Goal: Task Accomplishment & Management: Complete application form

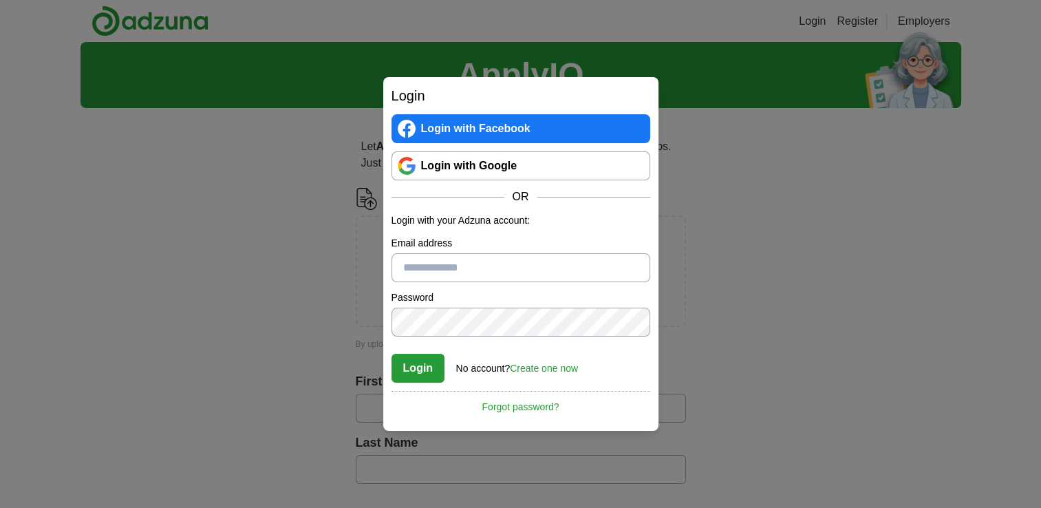
click at [526, 157] on link "Login with Google" at bounding box center [520, 165] width 259 height 29
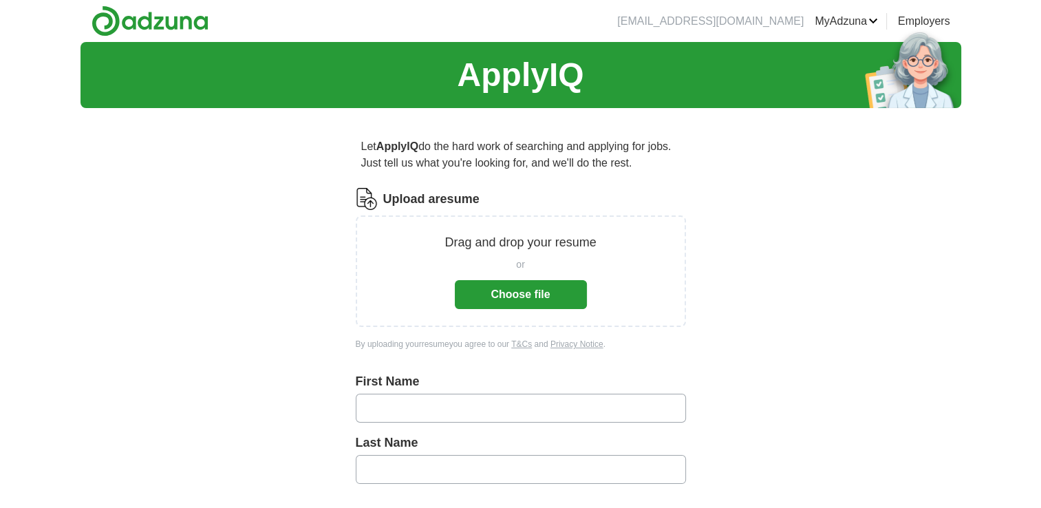
scroll to position [16, 0]
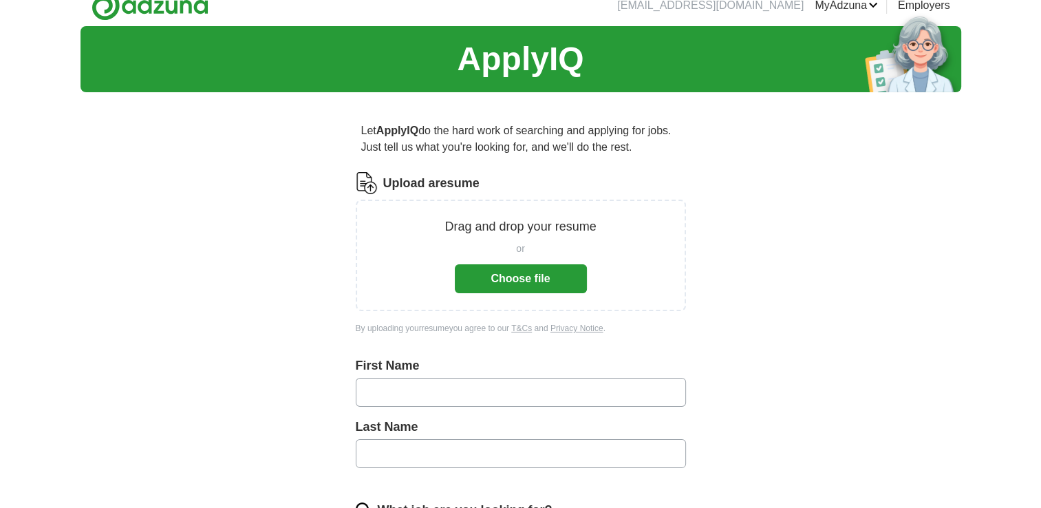
click at [599, 232] on div "Drag and drop your resume or Choose file" at bounding box center [520, 255] width 294 height 76
click at [558, 265] on button "Choose file" at bounding box center [521, 278] width 132 height 29
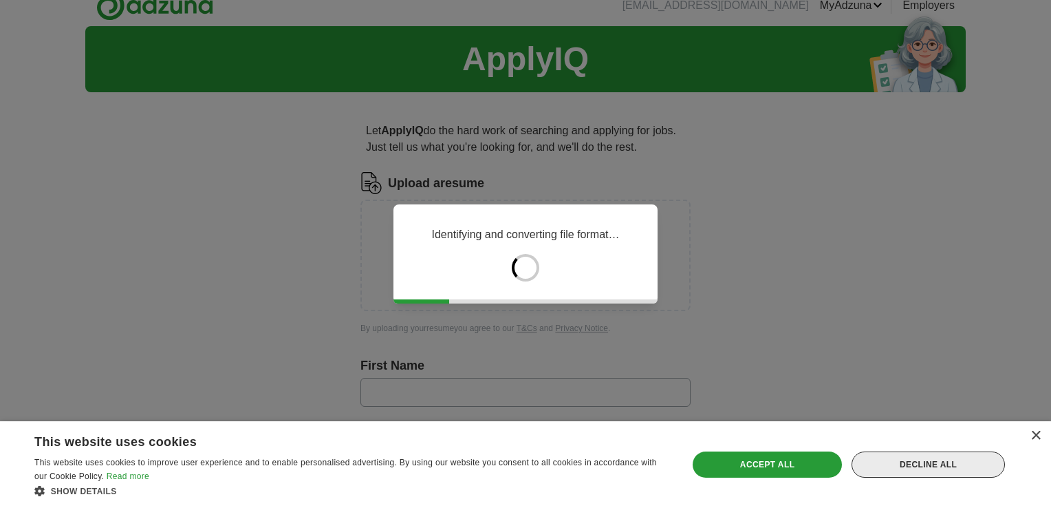
click at [908, 466] on div "Decline all" at bounding box center [927, 464] width 153 height 26
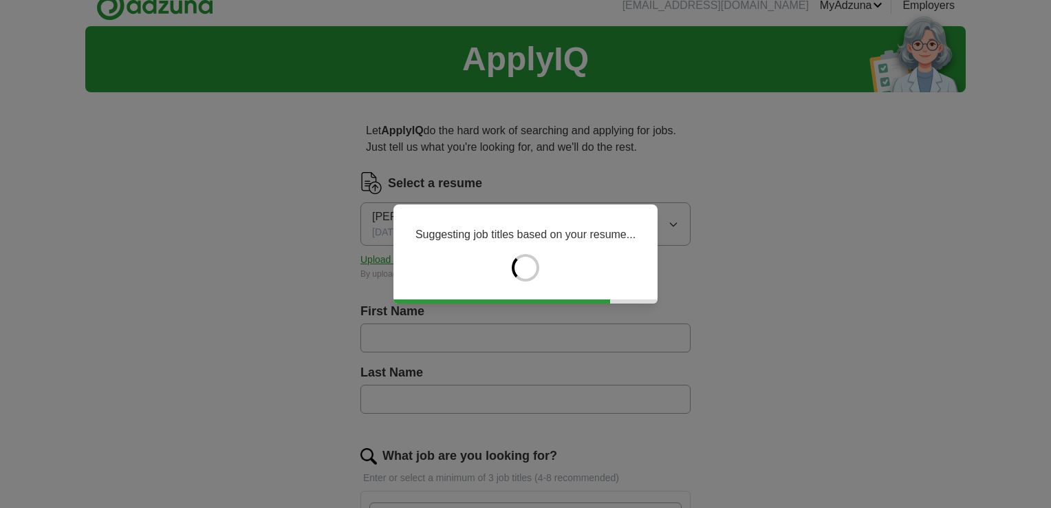
type input "**********"
type input "*********"
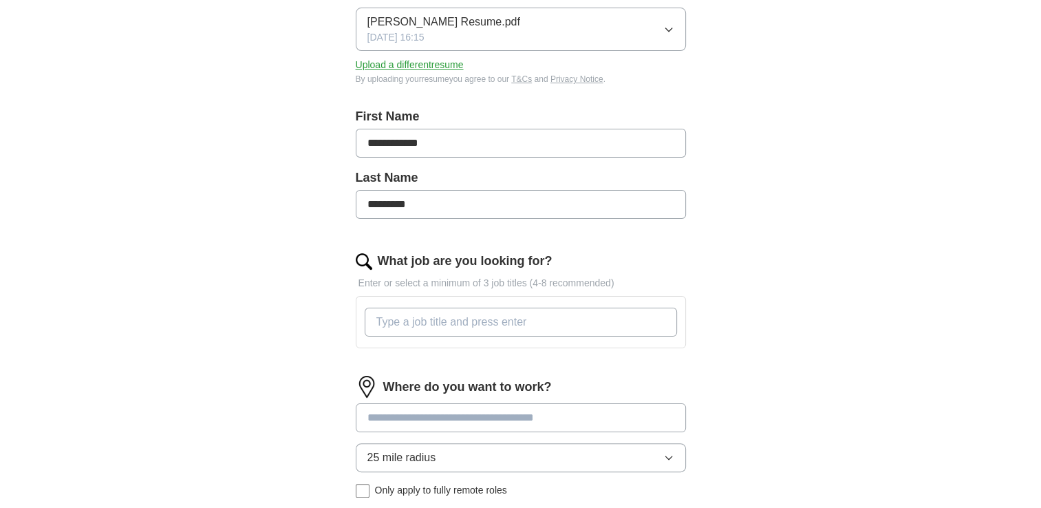
scroll to position [266, 0]
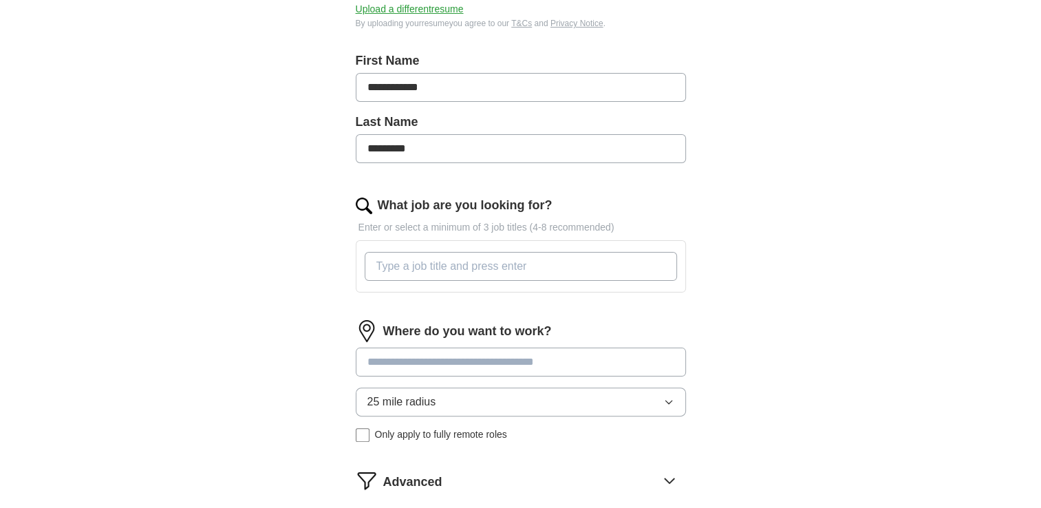
click at [589, 268] on input "What job are you looking for?" at bounding box center [521, 266] width 312 height 29
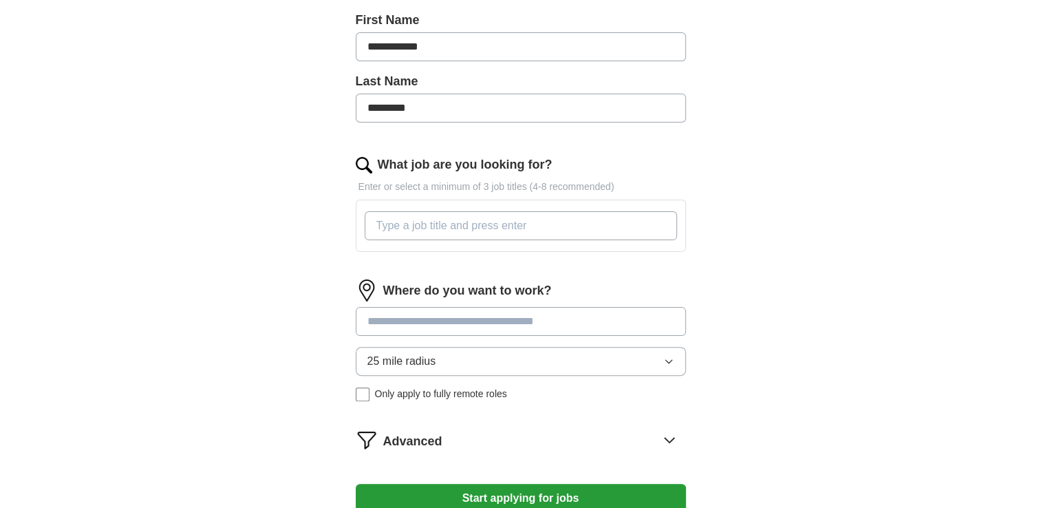
scroll to position [307, 0]
type input "Software Engineer Intern"
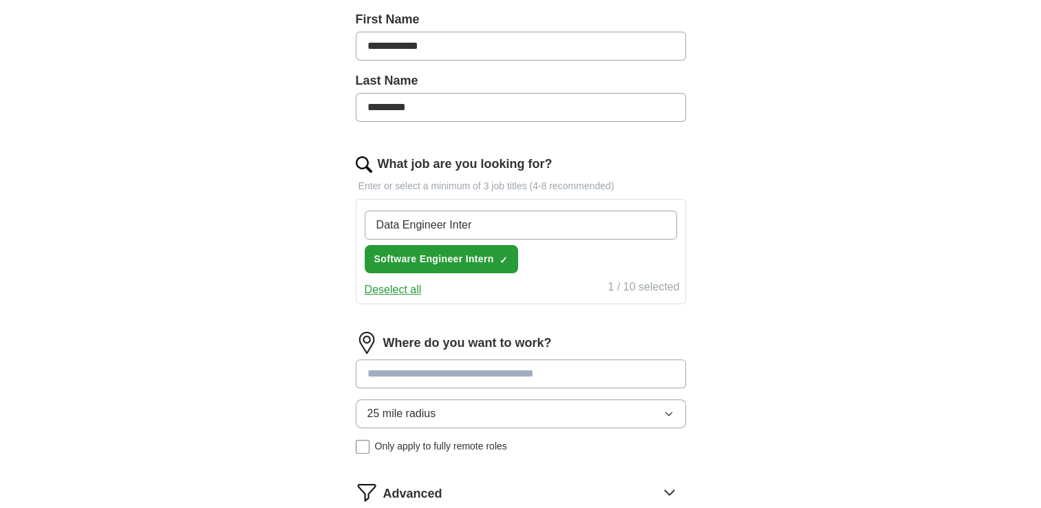
type input "Data Engineer Intern"
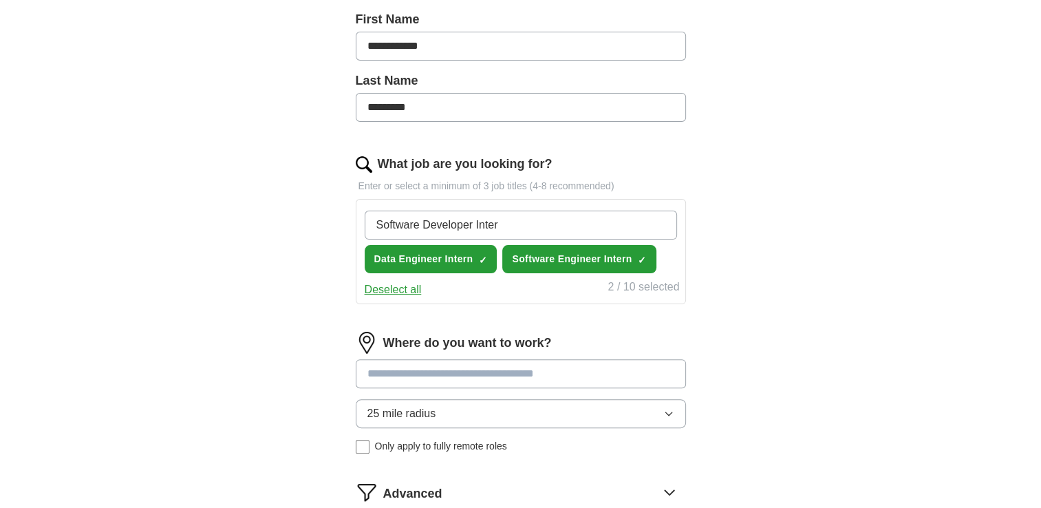
type input "Software Developer Intern"
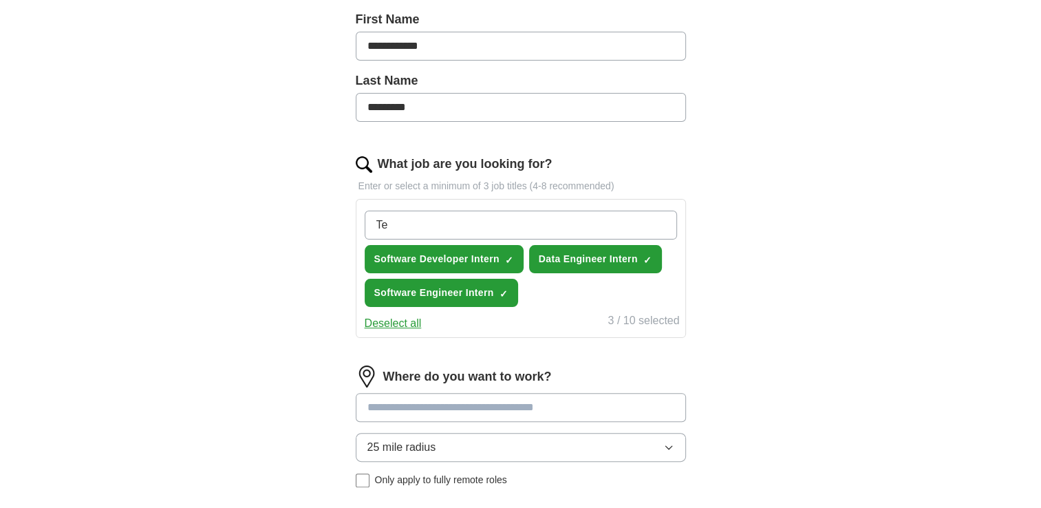
type input "T"
type input "S"
click at [739, 230] on div "**********" at bounding box center [521, 224] width 440 height 824
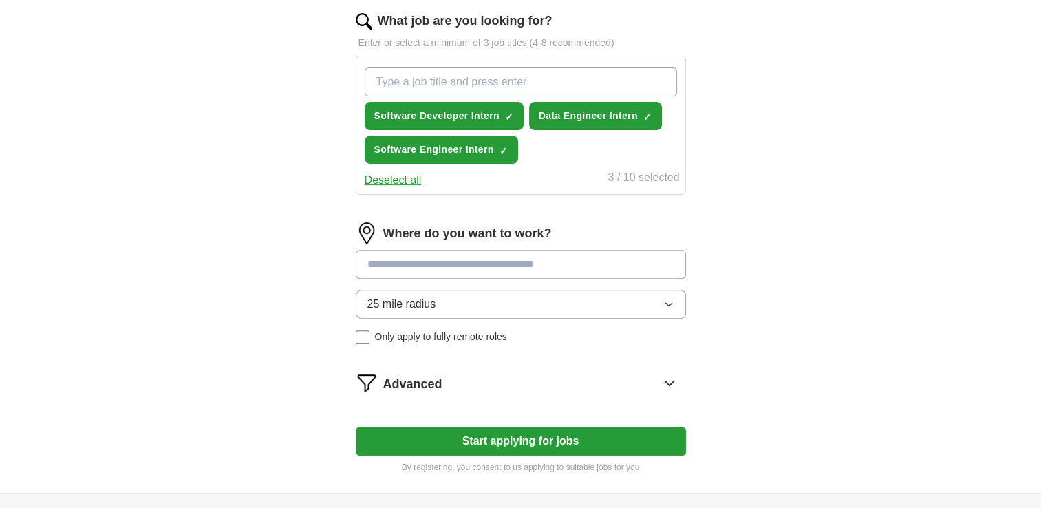
scroll to position [462, 0]
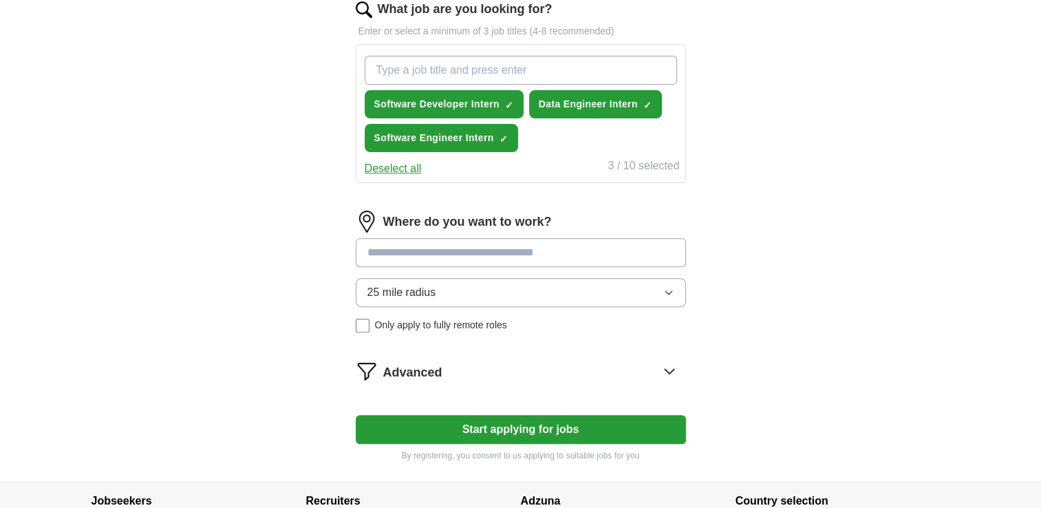
click at [624, 238] on input at bounding box center [521, 252] width 330 height 29
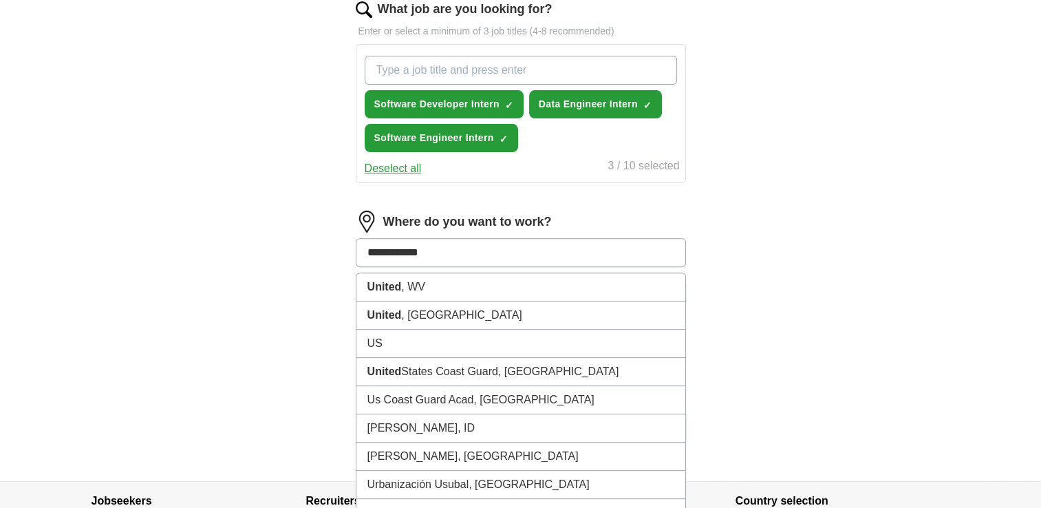
type input "**********"
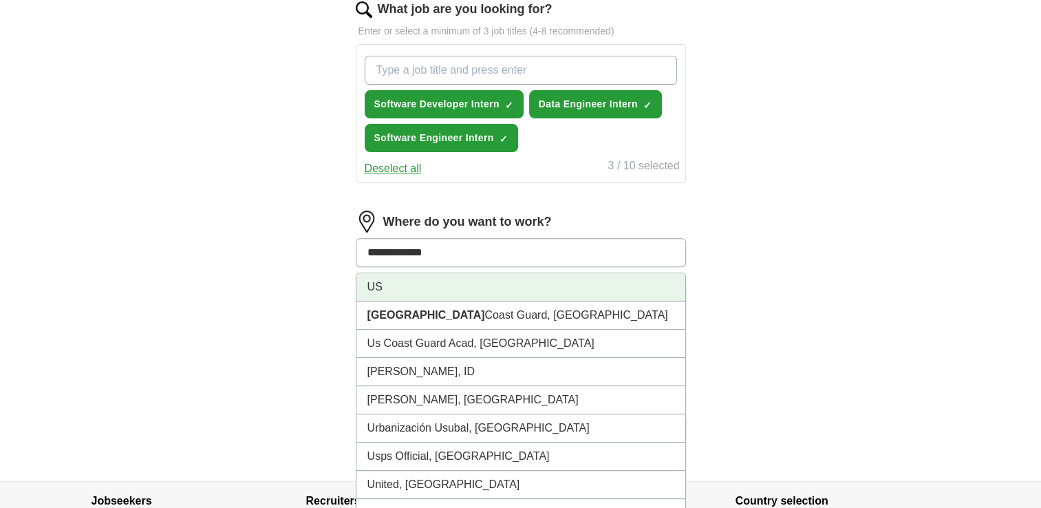
click at [582, 288] on li "US" at bounding box center [520, 287] width 329 height 28
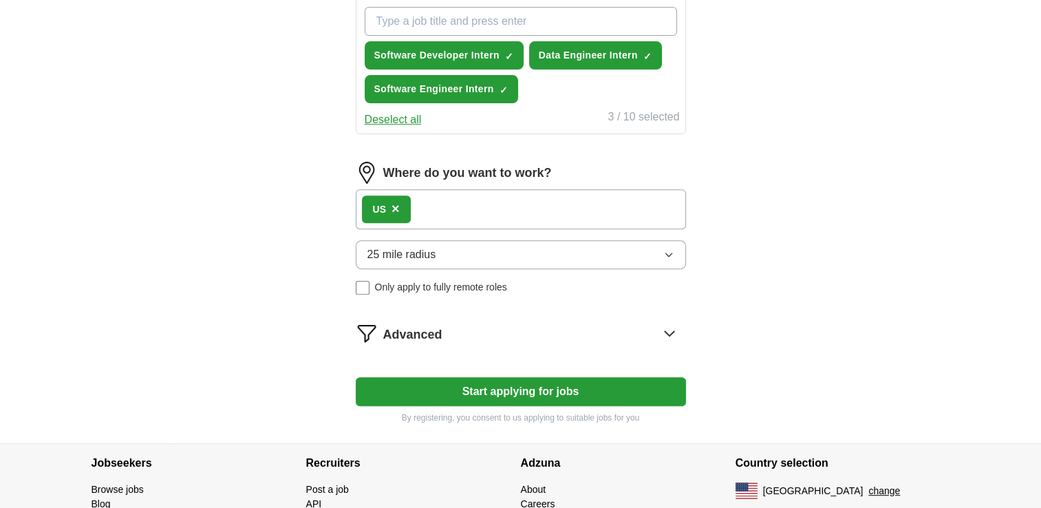
scroll to position [514, 0]
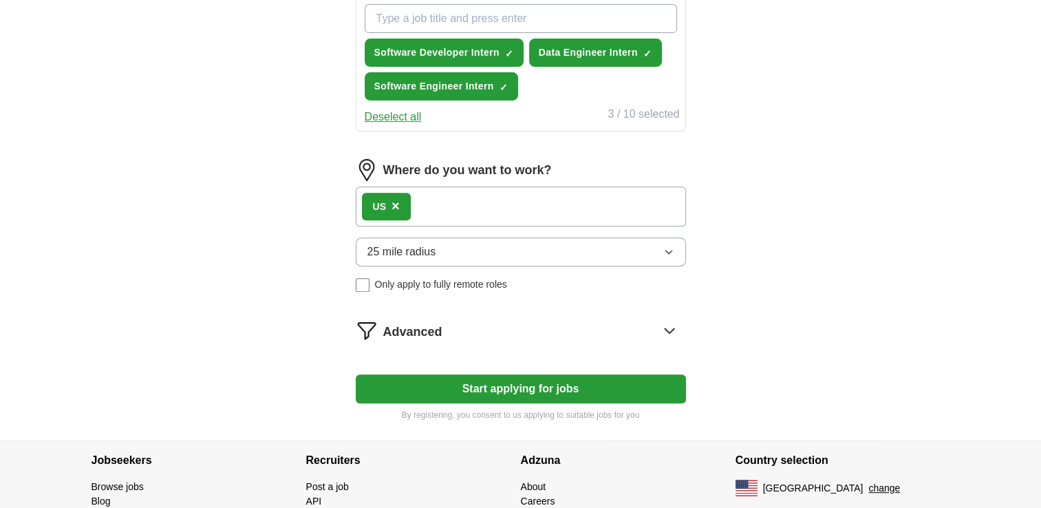
click at [556, 242] on button "25 mile radius" at bounding box center [521, 251] width 330 height 29
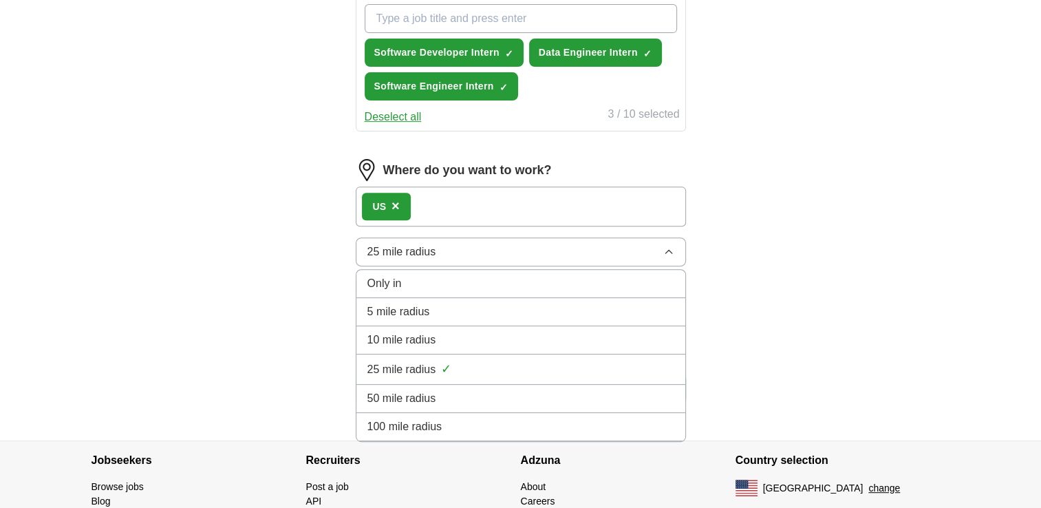
click at [556, 243] on button "25 mile radius" at bounding box center [521, 251] width 330 height 29
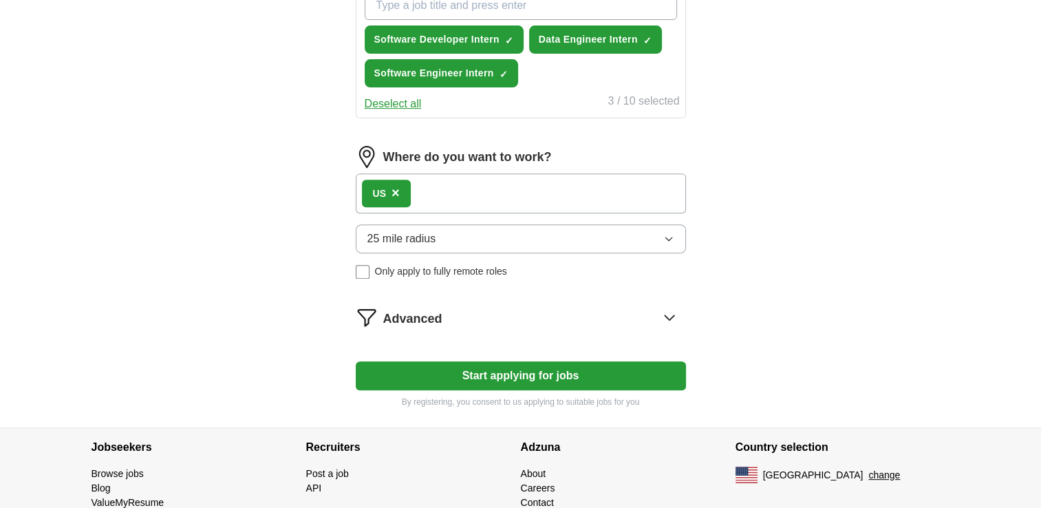
scroll to position [528, 0]
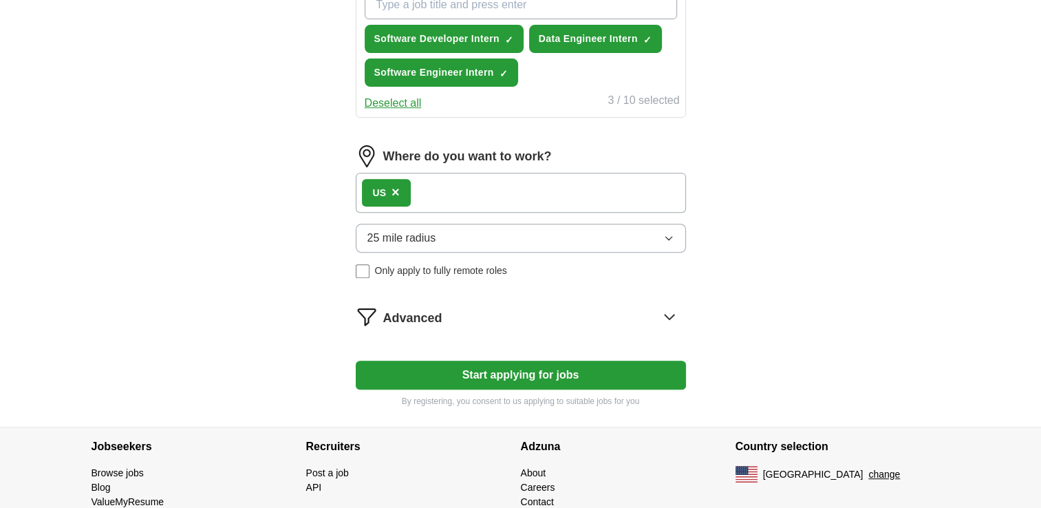
click at [650, 308] on div "Advanced" at bounding box center [534, 316] width 303 height 22
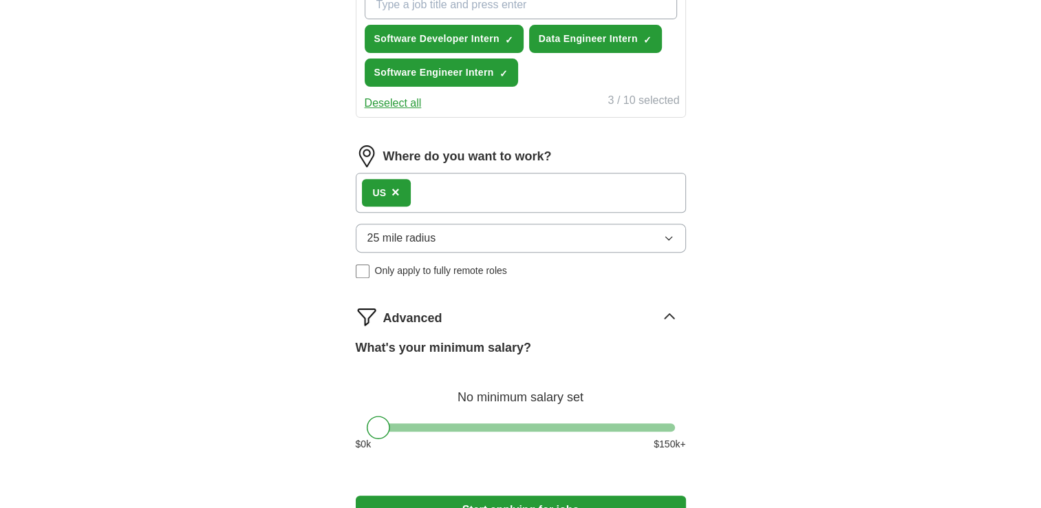
click at [651, 308] on div "Advanced" at bounding box center [534, 316] width 303 height 22
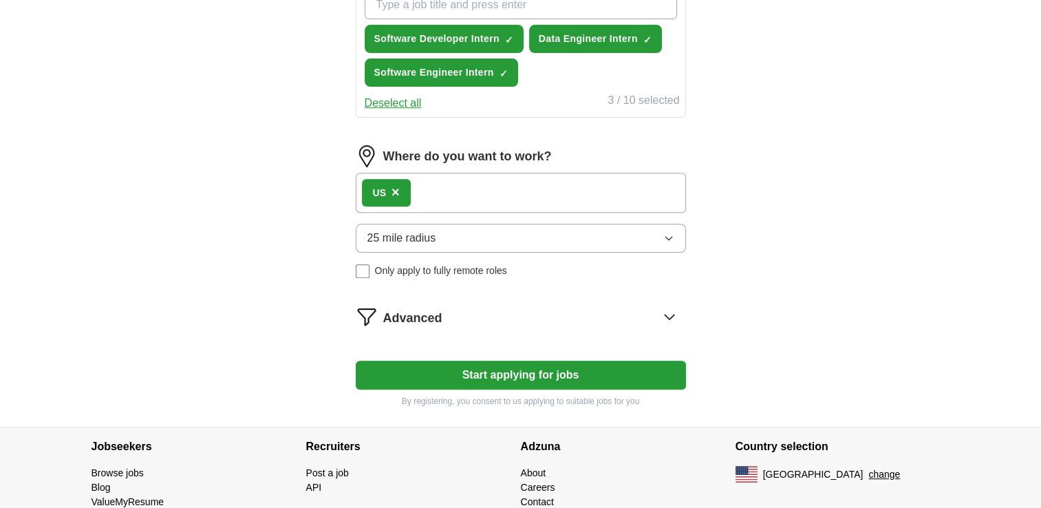
click at [651, 308] on div "Advanced" at bounding box center [534, 316] width 303 height 22
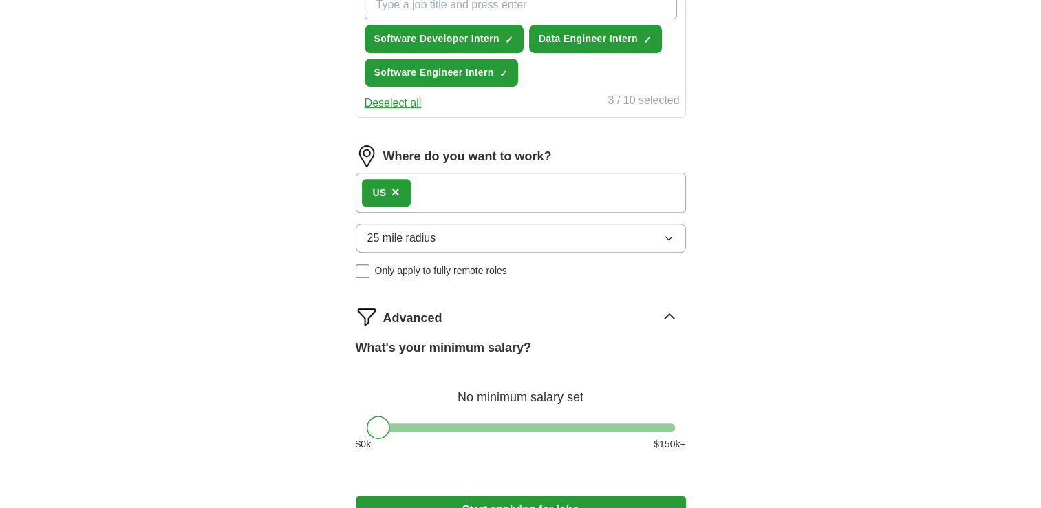
scroll to position [577, 0]
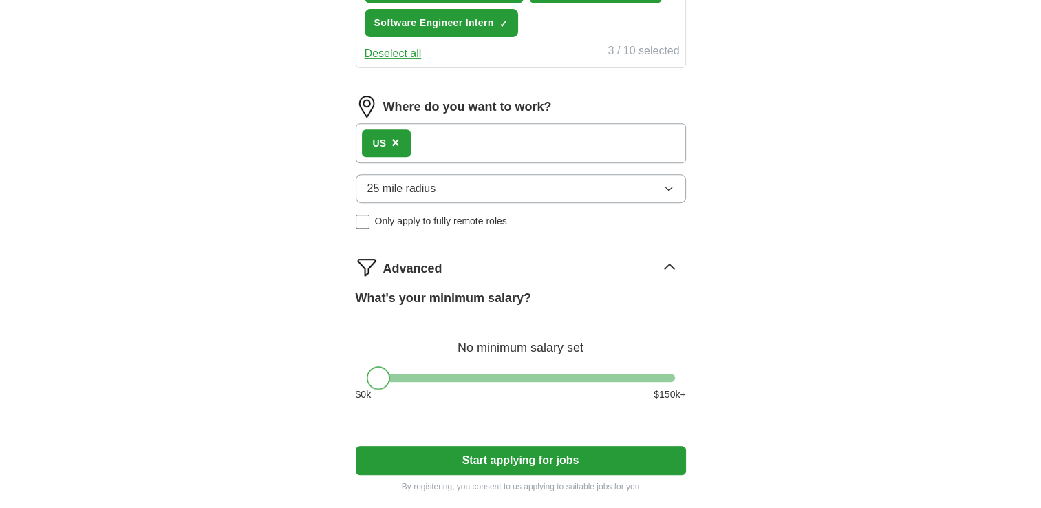
drag, startPoint x: 380, startPoint y: 373, endPoint x: 373, endPoint y: 372, distance: 7.0
click at [373, 372] on div at bounding box center [378, 377] width 23 height 23
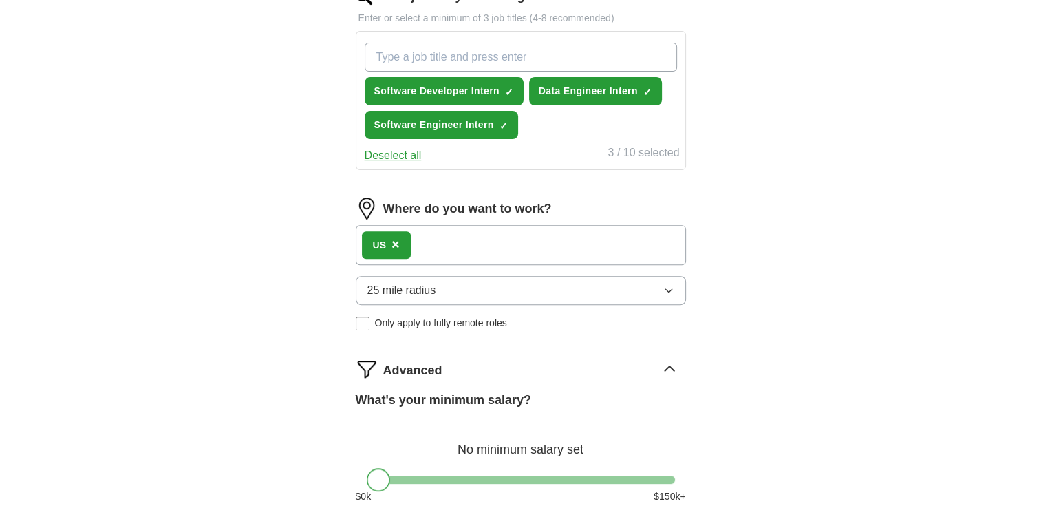
scroll to position [422, 0]
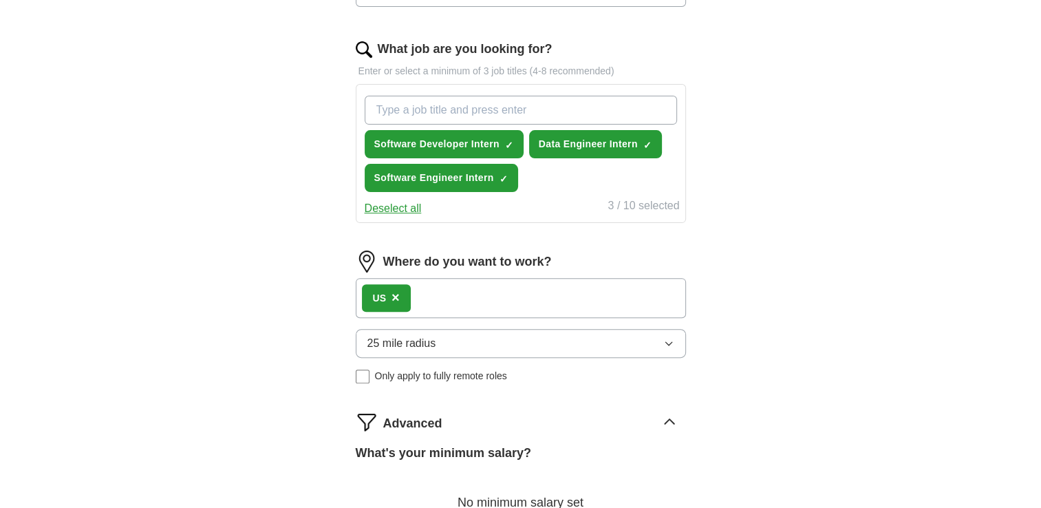
click at [608, 297] on div "US ×" at bounding box center [521, 298] width 330 height 40
click at [594, 298] on div "US ×" at bounding box center [521, 298] width 330 height 40
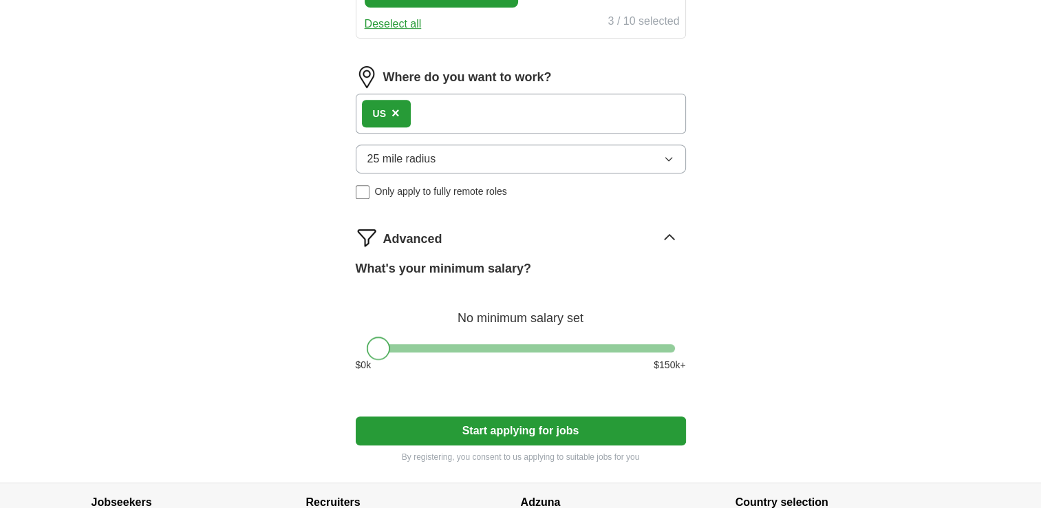
click at [377, 346] on div at bounding box center [378, 347] width 23 height 23
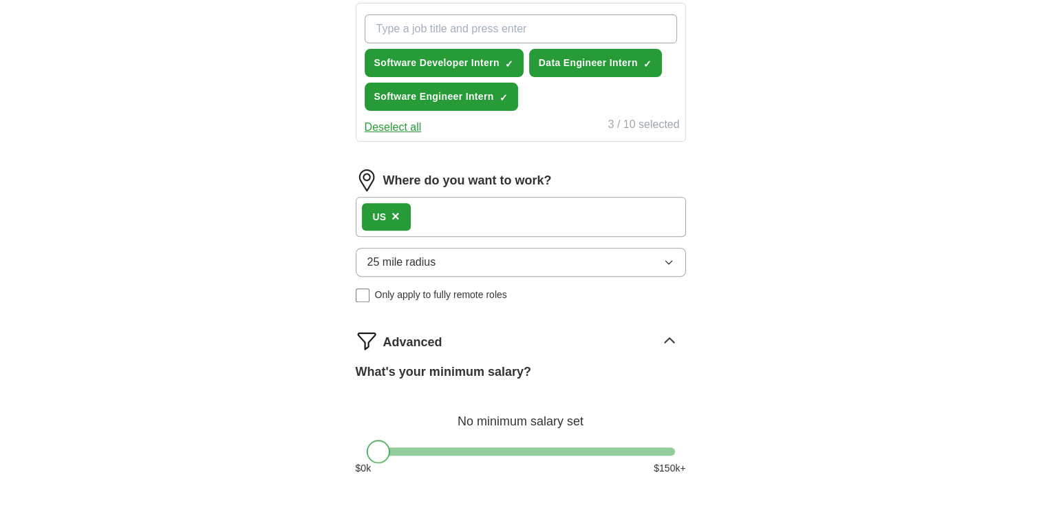
click at [679, 343] on icon at bounding box center [669, 340] width 22 height 22
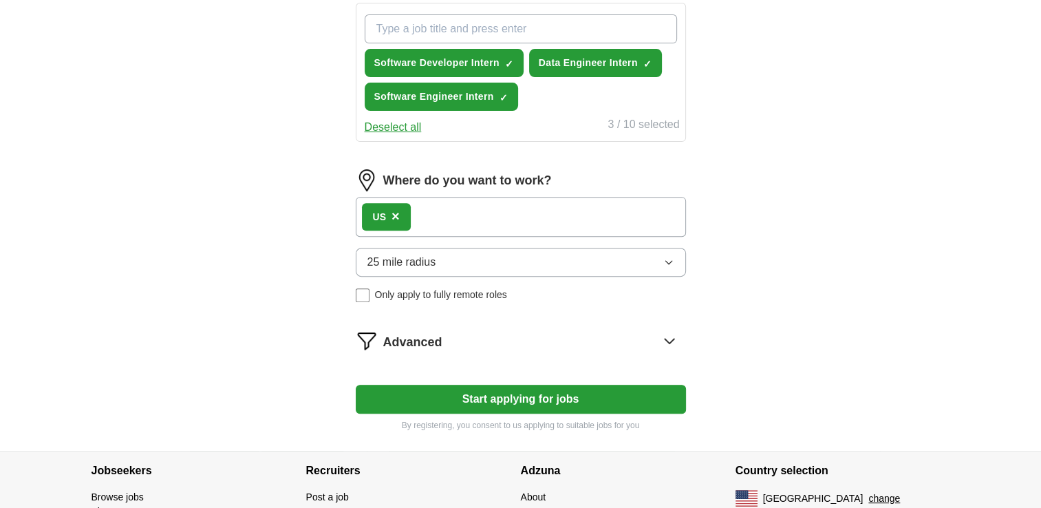
scroll to position [393, 0]
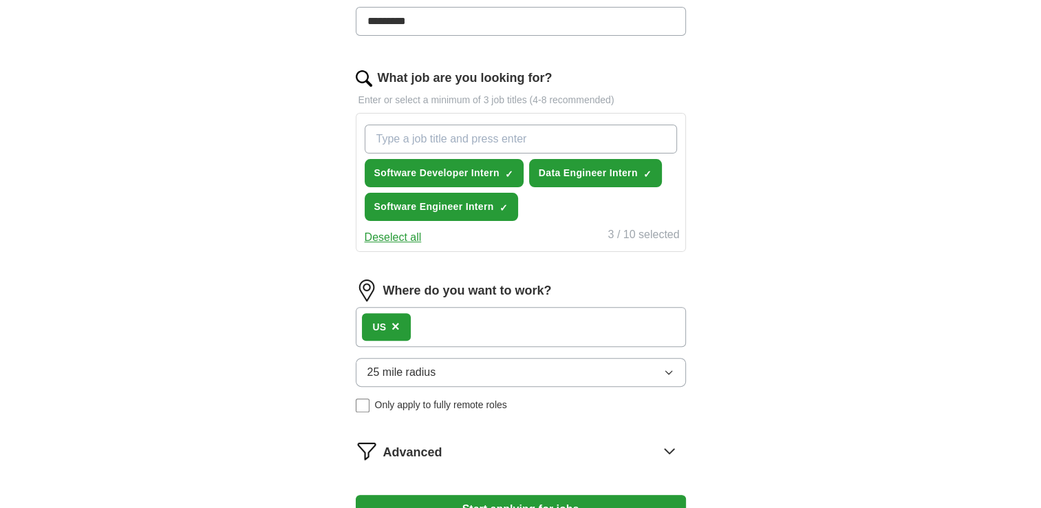
click at [613, 328] on div "US ×" at bounding box center [521, 327] width 330 height 40
click at [561, 325] on div "US ×" at bounding box center [521, 327] width 330 height 40
click at [418, 325] on div "US ×" at bounding box center [521, 327] width 330 height 40
click at [443, 324] on div "US ×" at bounding box center [521, 327] width 330 height 40
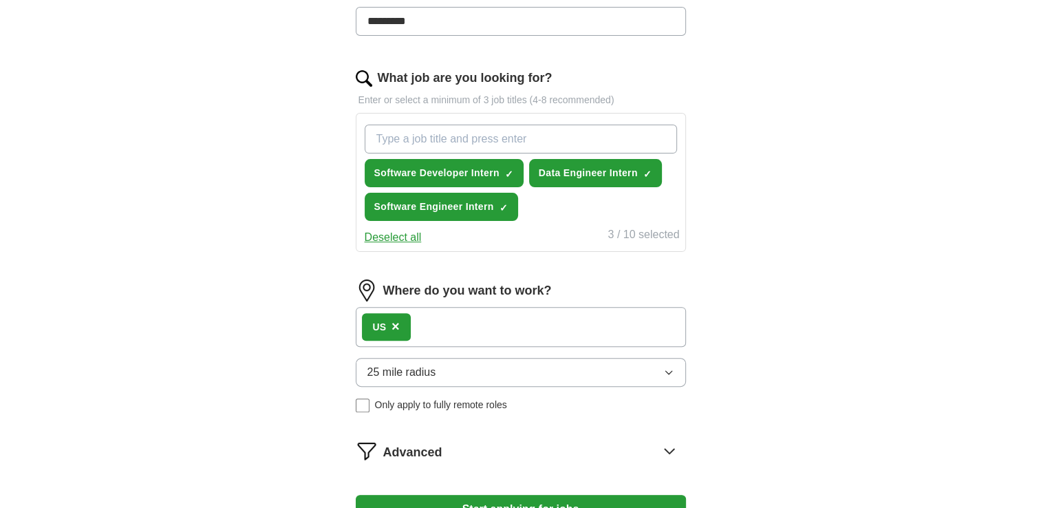
drag, startPoint x: 443, startPoint y: 324, endPoint x: 473, endPoint y: 328, distance: 30.5
click at [473, 328] on div "US ×" at bounding box center [521, 327] width 330 height 40
click at [437, 324] on div "US ×" at bounding box center [521, 327] width 330 height 40
click at [401, 322] on div "US ×" at bounding box center [386, 327] width 49 height 28
click at [396, 321] on span "×" at bounding box center [395, 325] width 8 height 15
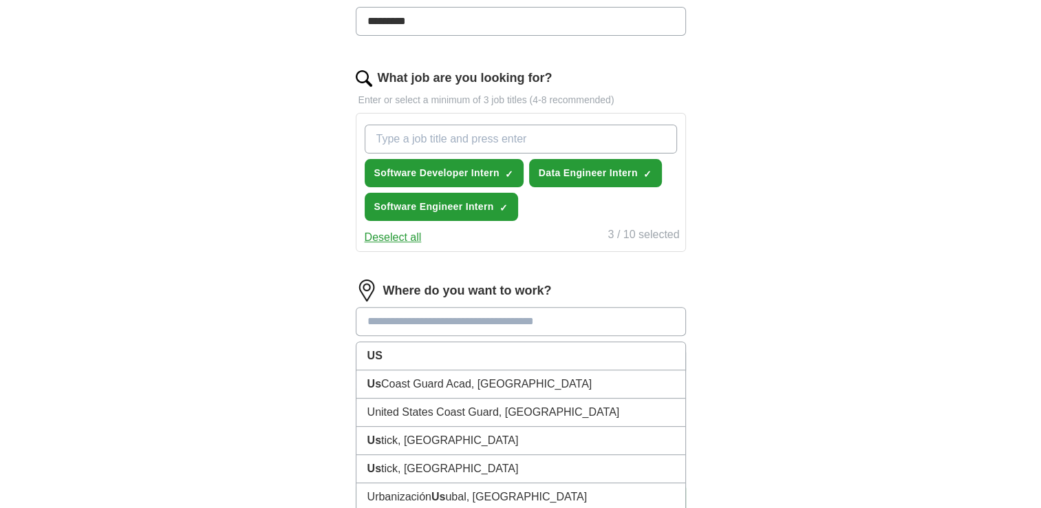
click at [398, 321] on input at bounding box center [521, 321] width 330 height 29
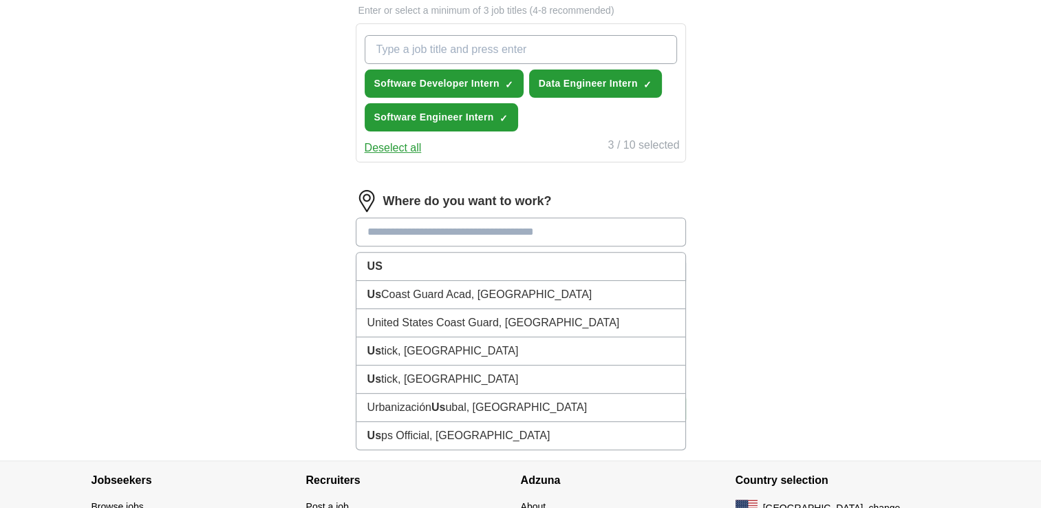
scroll to position [483, 0]
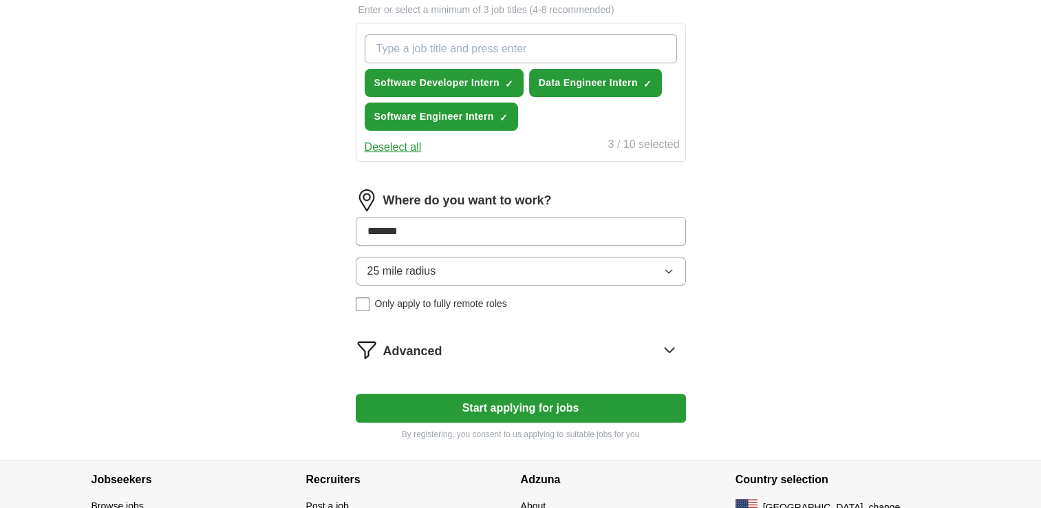
type input "********"
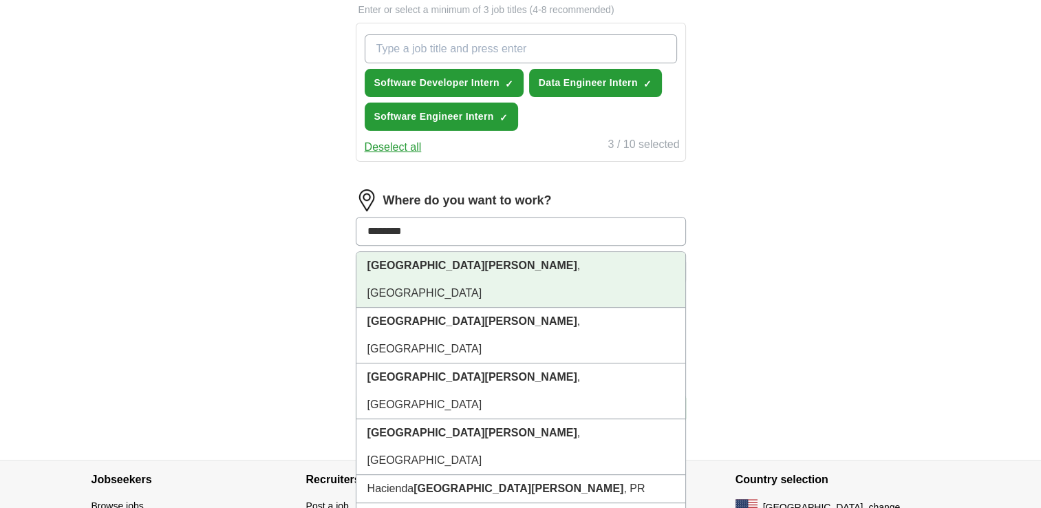
click at [533, 270] on li "San Jose , CA" at bounding box center [520, 280] width 329 height 56
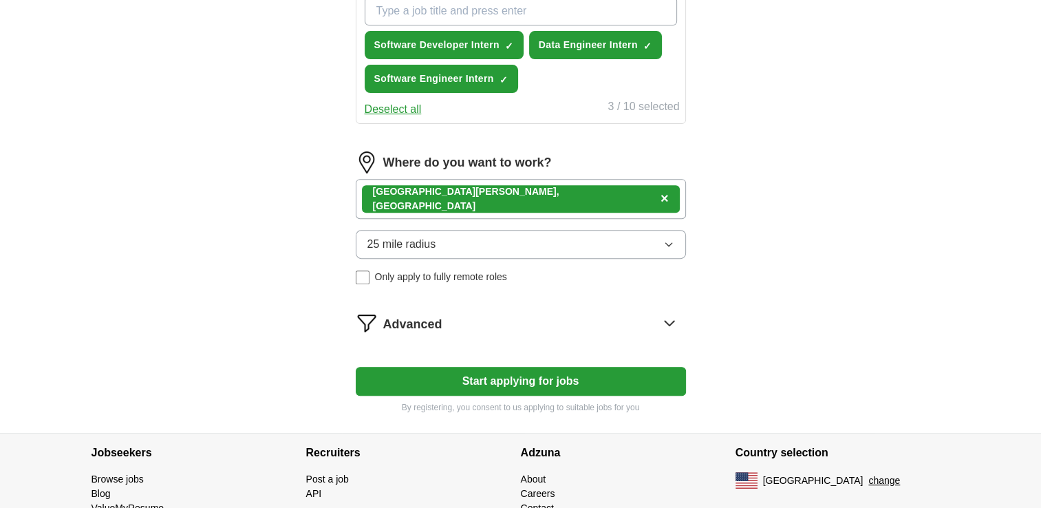
scroll to position [522, 0]
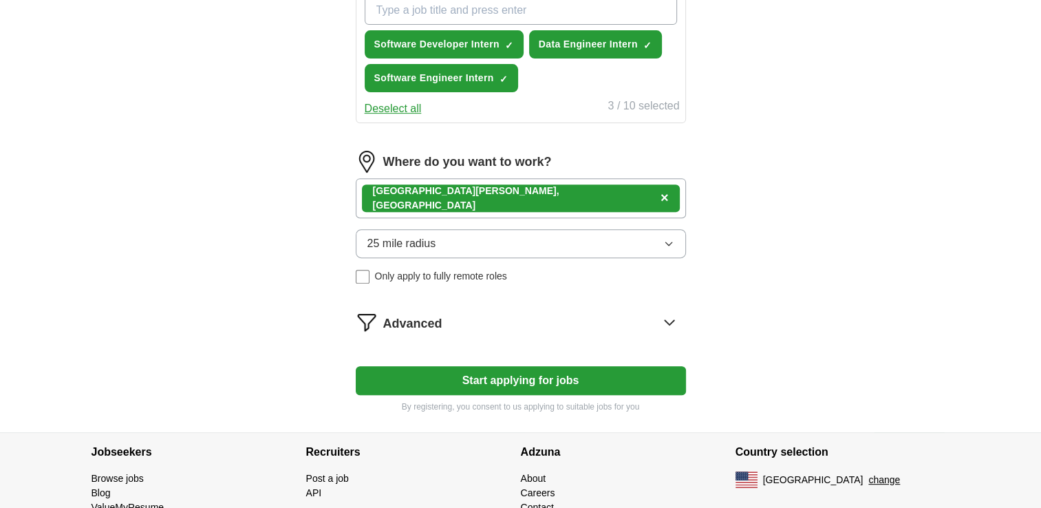
click at [596, 249] on button "25 mile radius" at bounding box center [521, 243] width 330 height 29
click at [721, 291] on div "**********" at bounding box center [521, 14] width 440 height 835
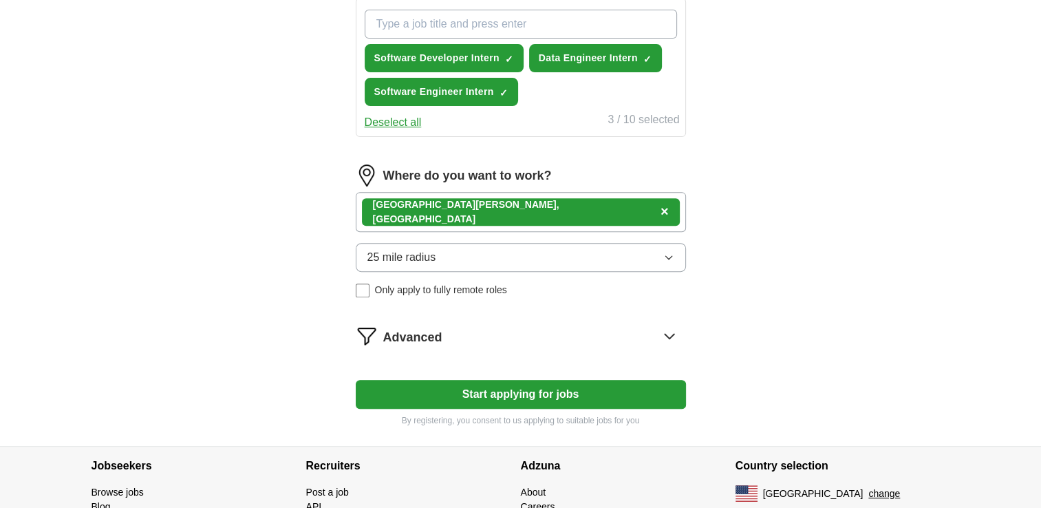
scroll to position [513, 0]
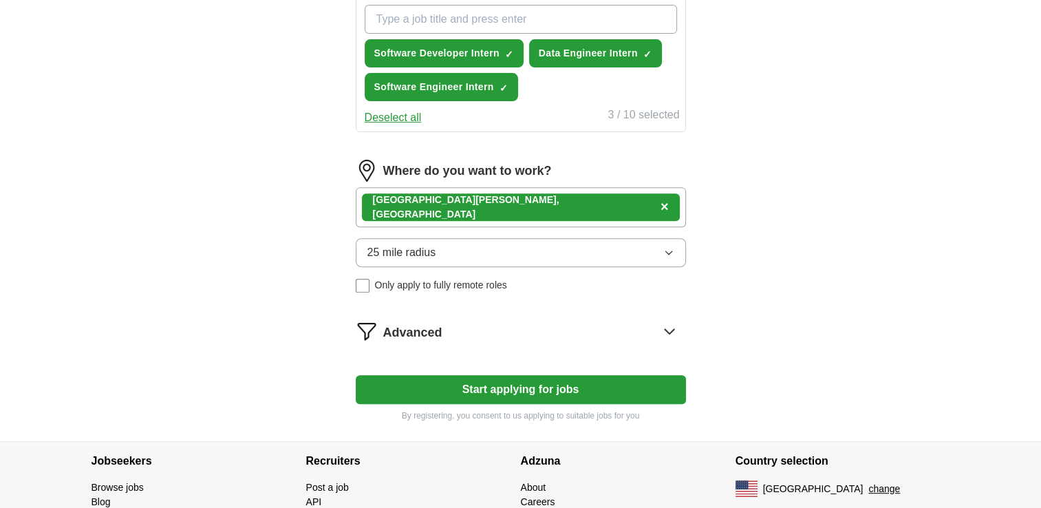
click at [583, 399] on button "Start applying for jobs" at bounding box center [521, 389] width 330 height 29
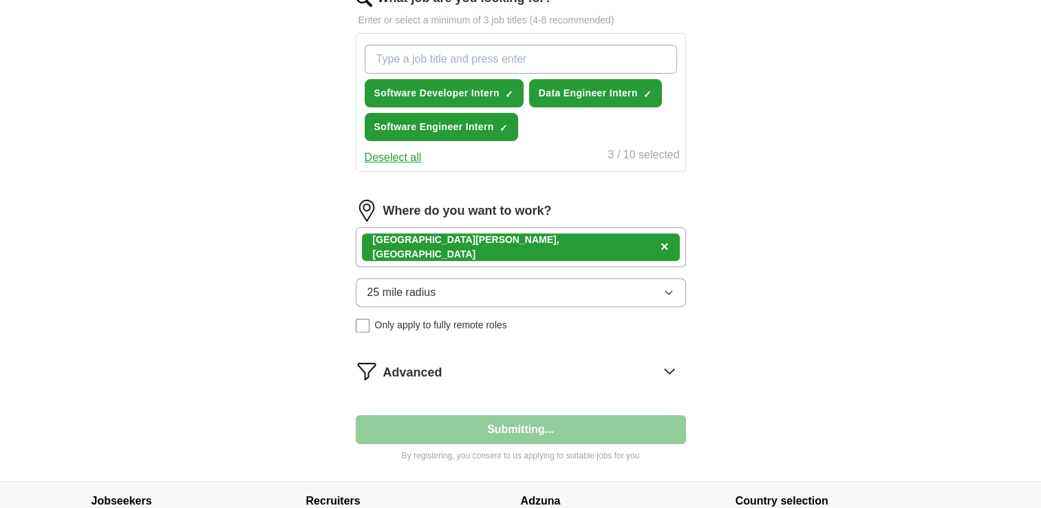
select select "**"
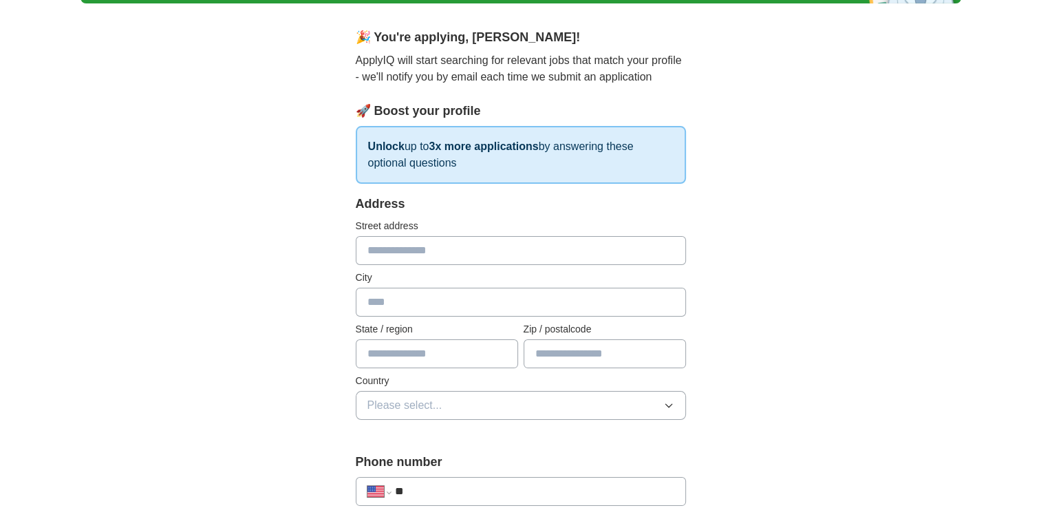
scroll to position [0, 0]
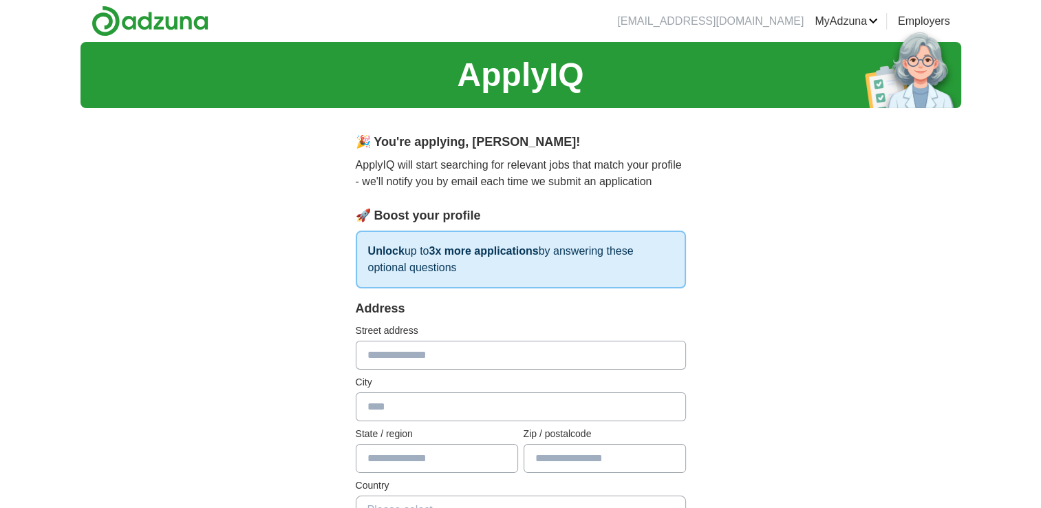
click at [671, 314] on div "Address" at bounding box center [521, 308] width 330 height 19
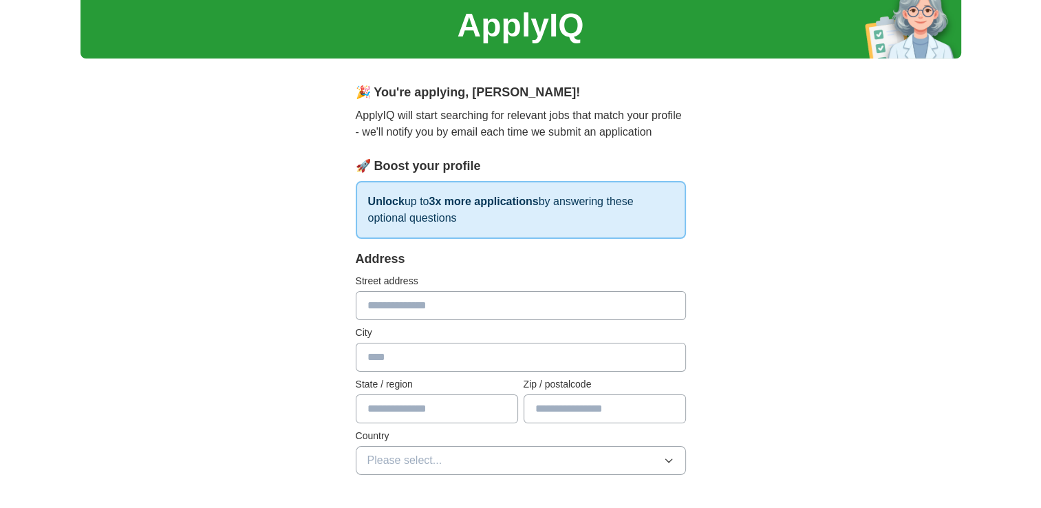
scroll to position [50, 0]
click at [619, 305] on input "text" at bounding box center [521, 305] width 330 height 29
type input "**********"
click at [680, 250] on div "Address" at bounding box center [521, 259] width 330 height 19
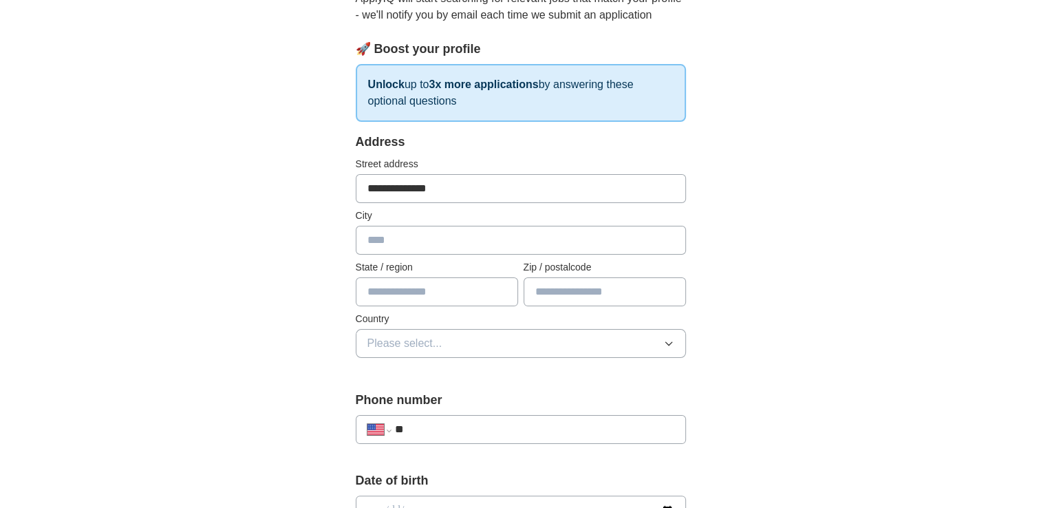
scroll to position [167, 0]
click at [550, 249] on input "text" at bounding box center [521, 239] width 330 height 29
type input "********"
click at [439, 292] on input "text" at bounding box center [437, 290] width 162 height 29
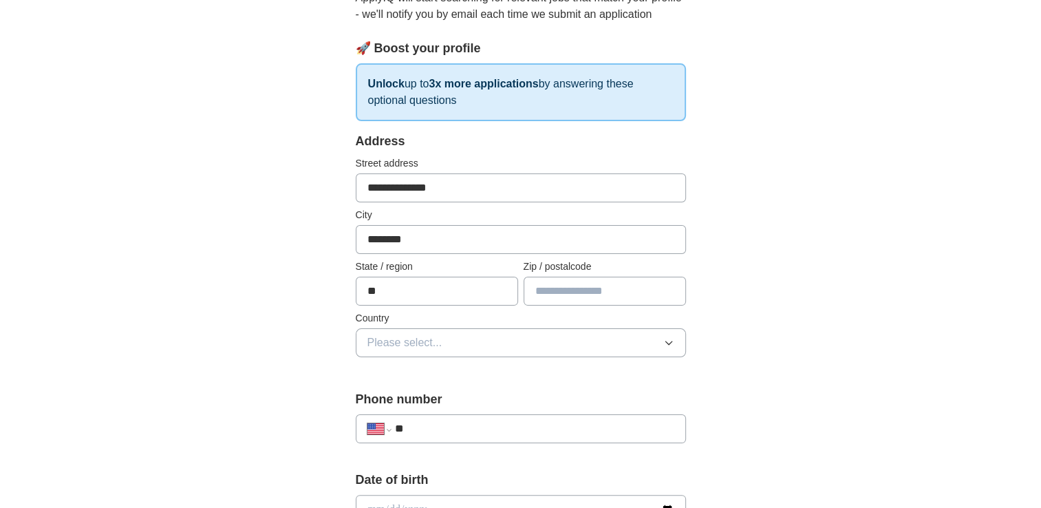
type input "**"
click at [567, 287] on input "text" at bounding box center [604, 290] width 162 height 29
type input "*****"
click at [479, 343] on button "Please select..." at bounding box center [521, 342] width 330 height 29
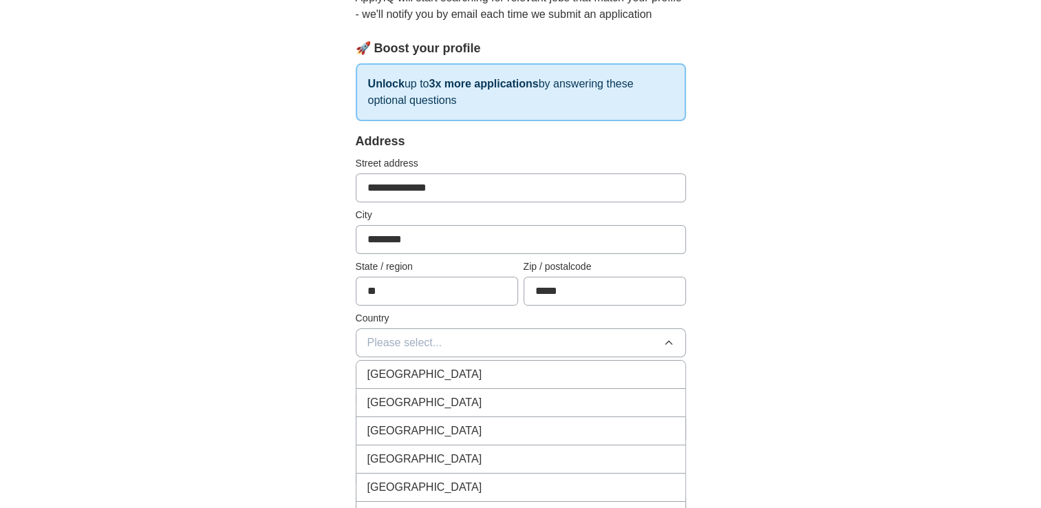
click at [462, 391] on li "United States" at bounding box center [520, 403] width 329 height 28
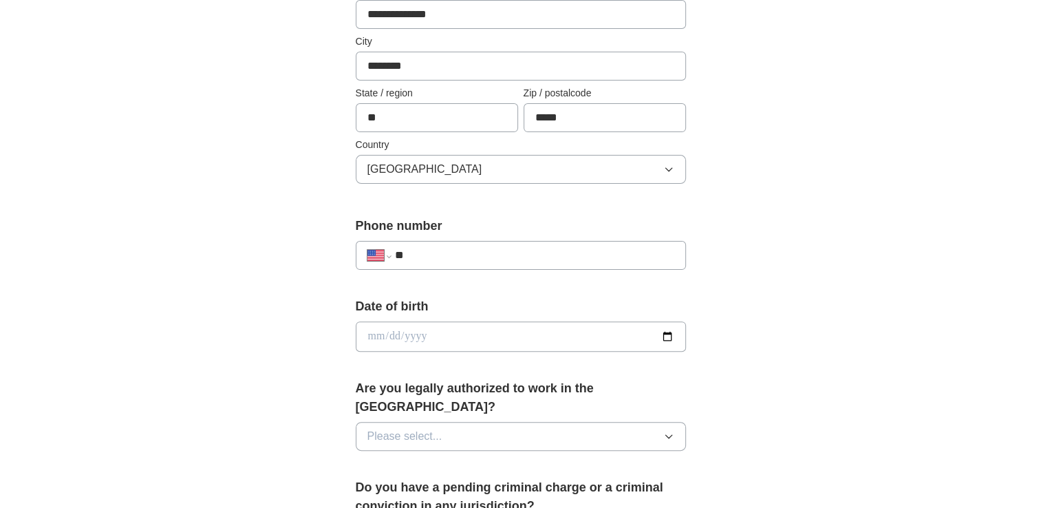
scroll to position [347, 0]
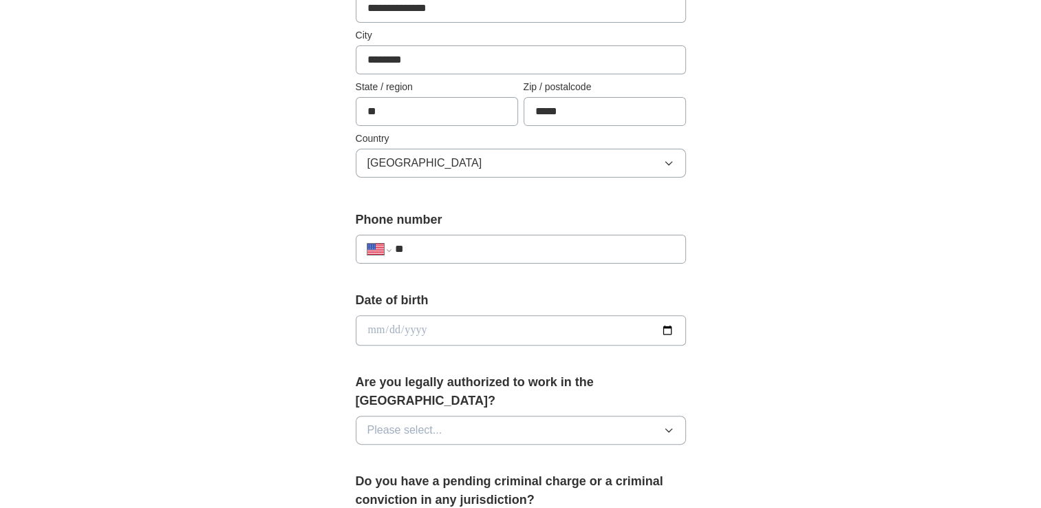
click at [494, 252] on input "**" at bounding box center [533, 249] width 279 height 17
type input "**********"
click at [671, 324] on input "date" at bounding box center [521, 330] width 330 height 30
type input "**********"
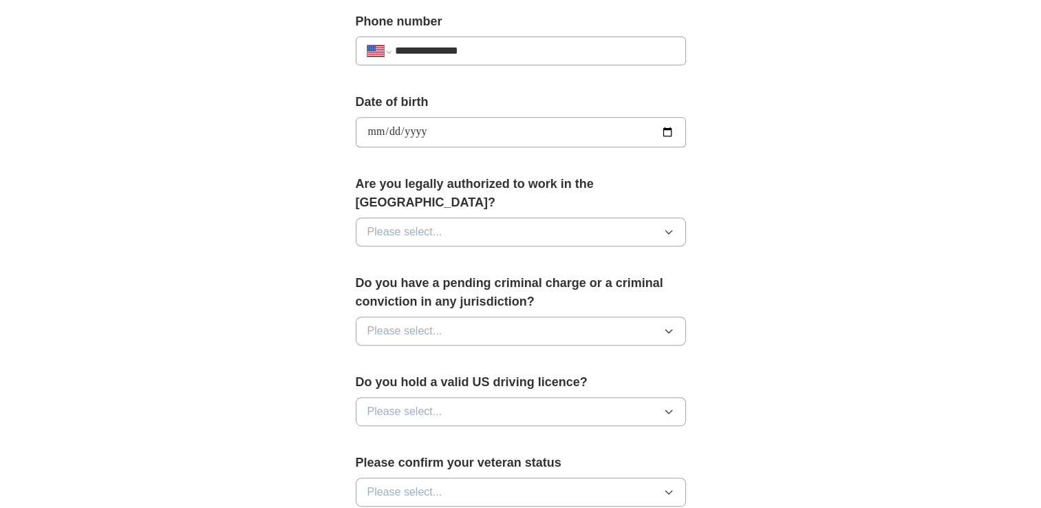
click at [608, 217] on button "Please select..." at bounding box center [521, 231] width 330 height 29
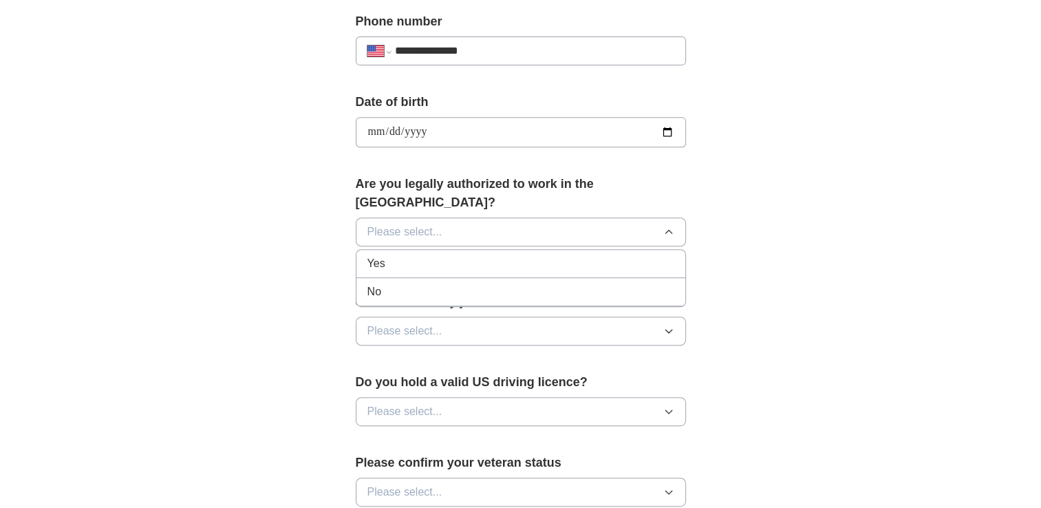
click at [580, 255] on div "Yes" at bounding box center [520, 263] width 307 height 17
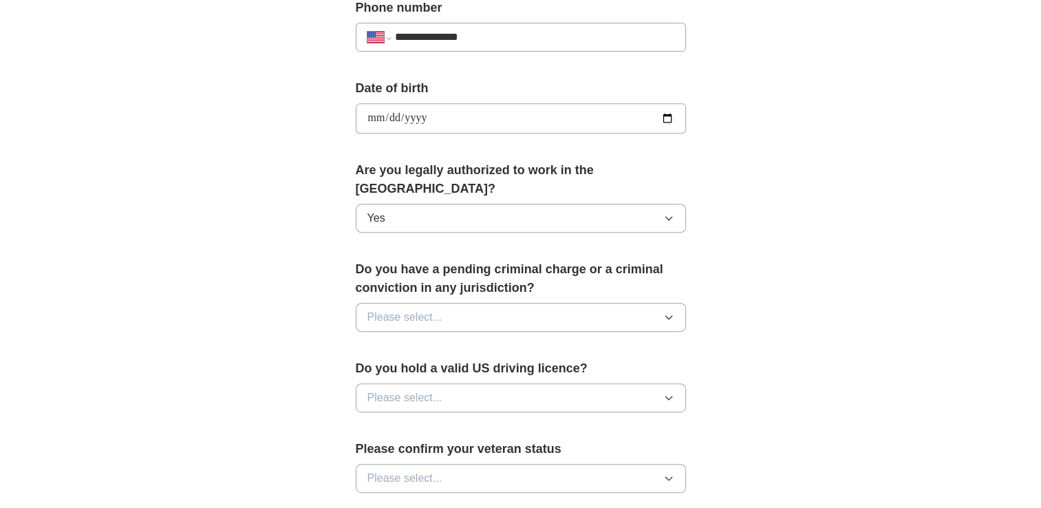
scroll to position [448, 0]
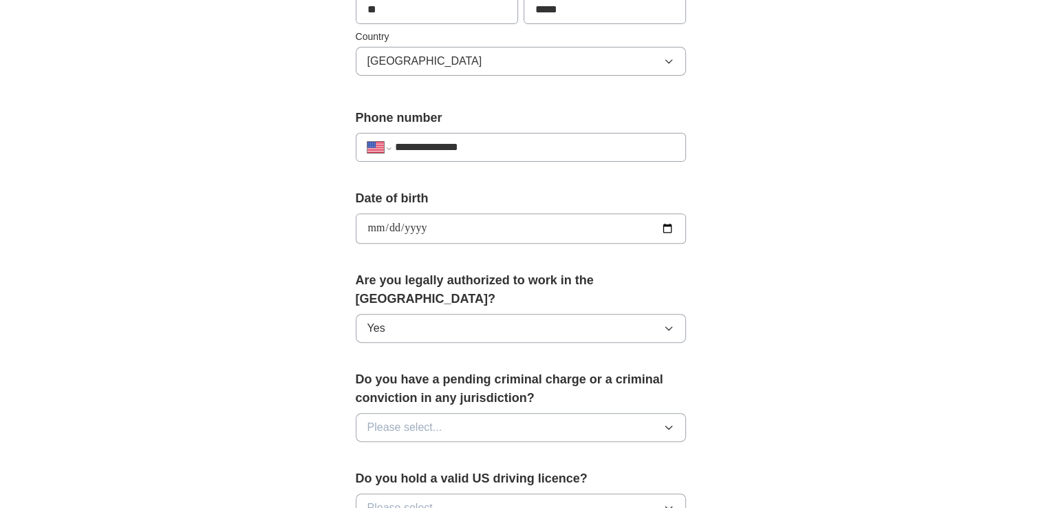
click at [582, 226] on input "**********" at bounding box center [521, 228] width 330 height 30
click at [514, 237] on input "**********" at bounding box center [521, 228] width 330 height 30
type input "**********"
click at [758, 235] on div "**********" at bounding box center [520, 220] width 880 height 1252
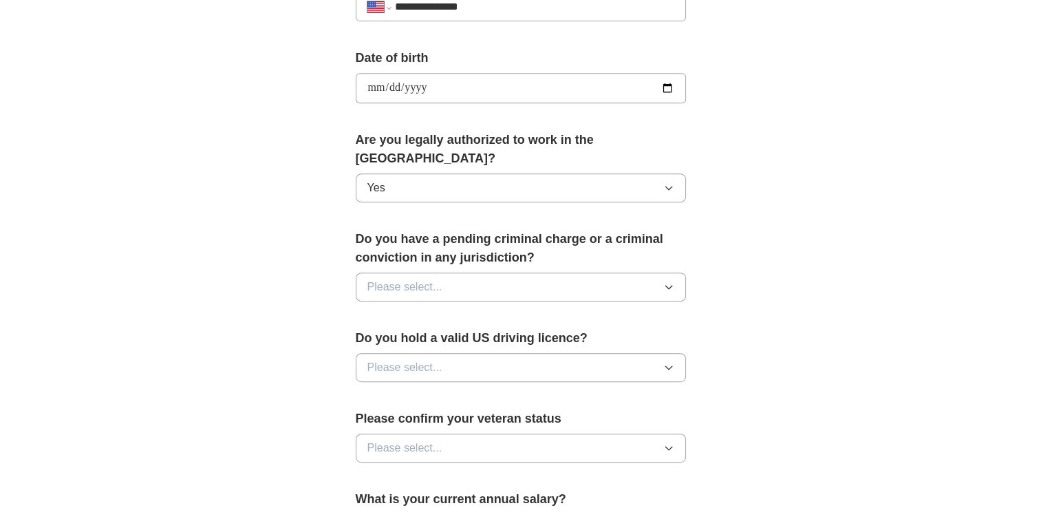
scroll to position [619, 0]
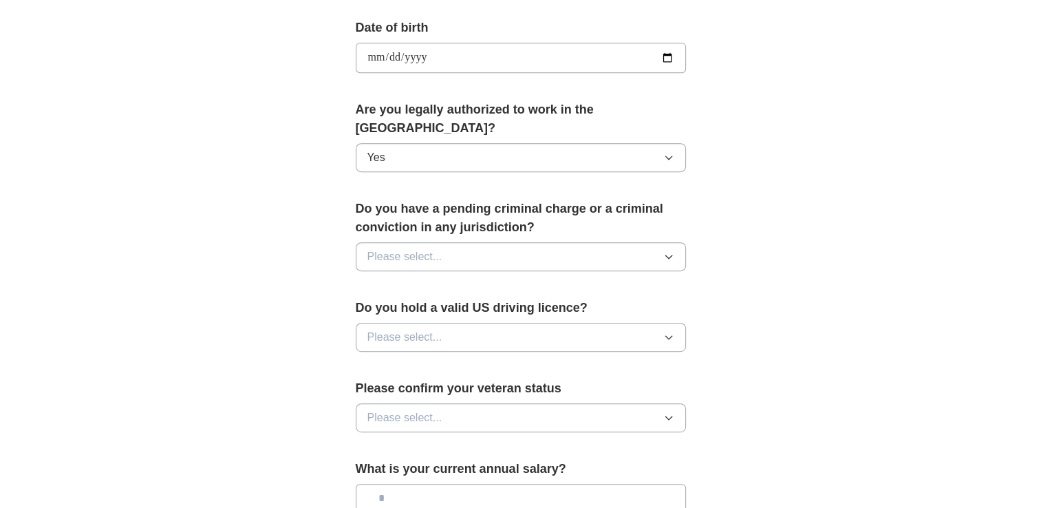
click at [642, 242] on button "Please select..." at bounding box center [521, 256] width 330 height 29
click at [584, 308] on div "No" at bounding box center [520, 316] width 307 height 17
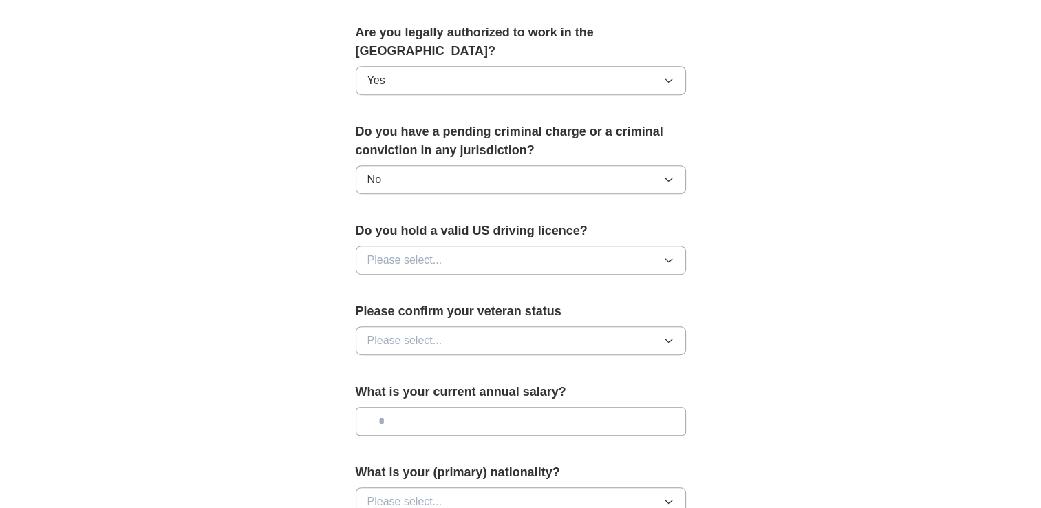
click at [590, 246] on button "Please select..." at bounding box center [521, 260] width 330 height 29
click at [578, 283] on div "Yes" at bounding box center [520, 291] width 307 height 17
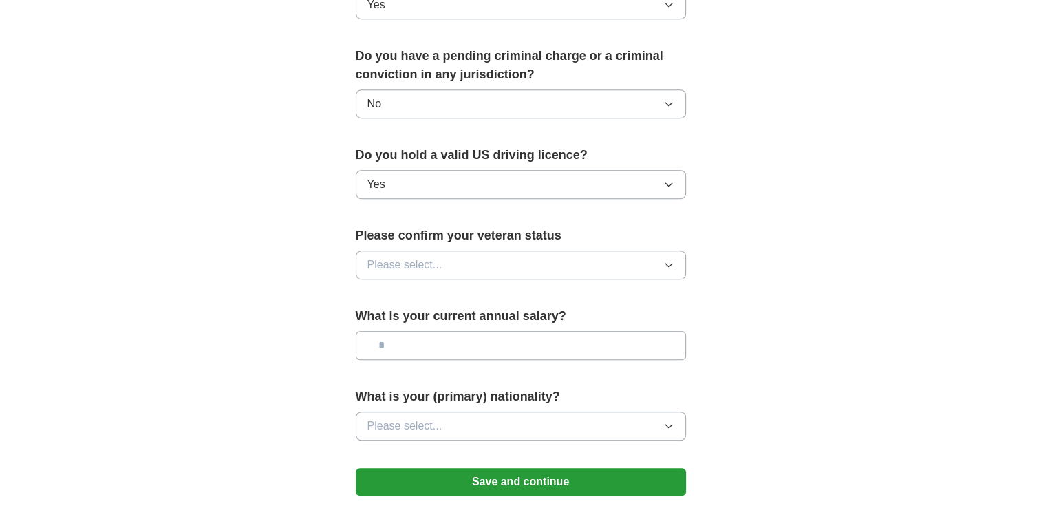
click at [581, 250] on button "Please select..." at bounding box center [521, 264] width 330 height 29
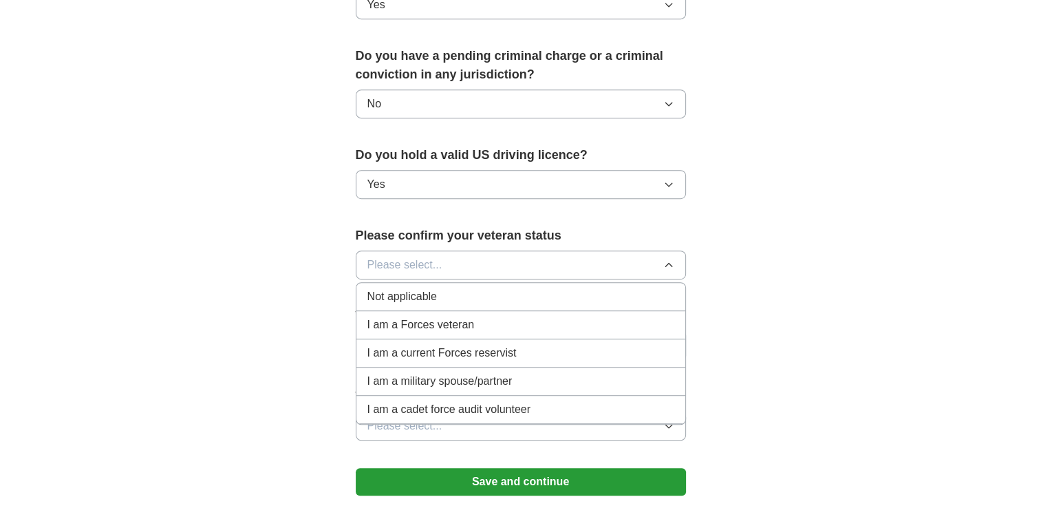
click at [558, 288] on div "Not applicable" at bounding box center [520, 296] width 307 height 17
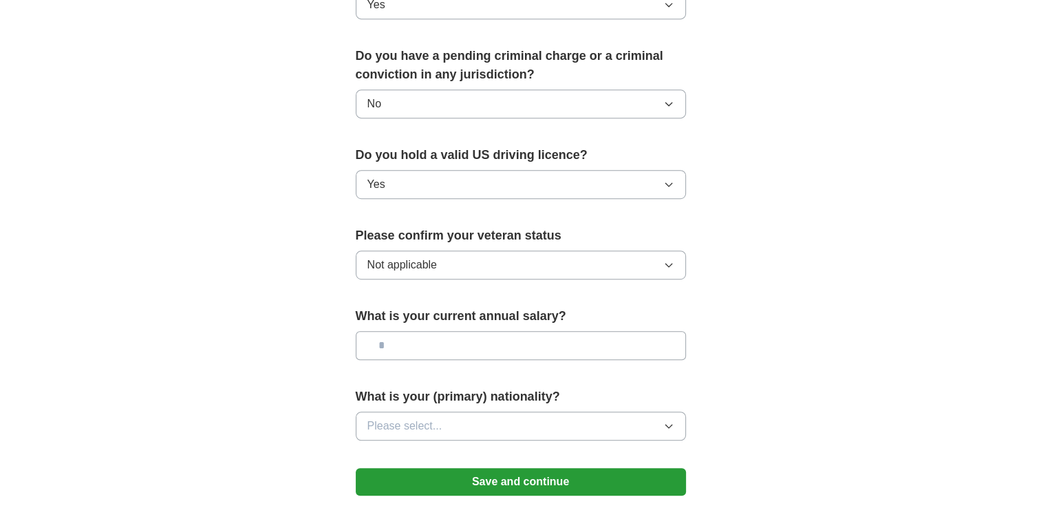
scroll to position [858, 0]
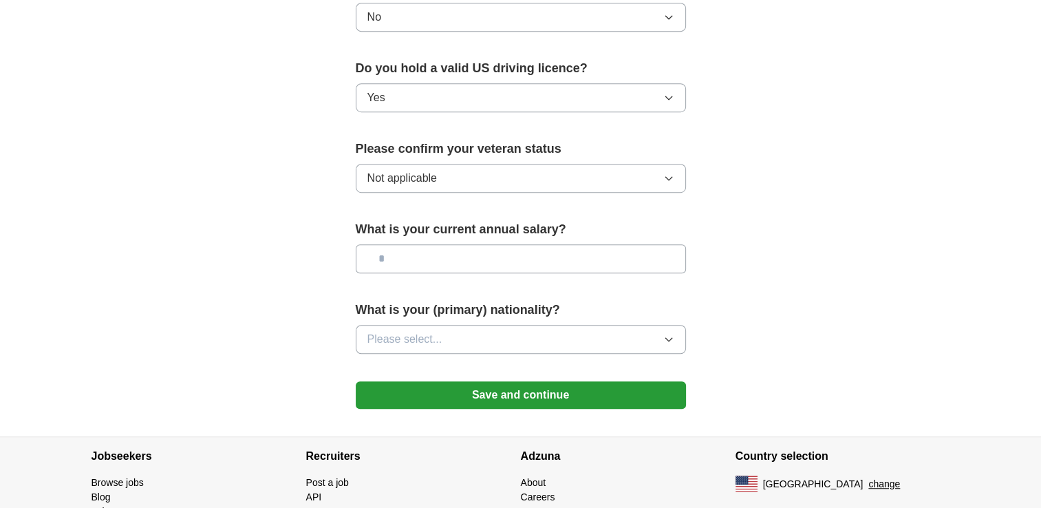
click at [564, 244] on input "text" at bounding box center [521, 258] width 330 height 29
type input "**"
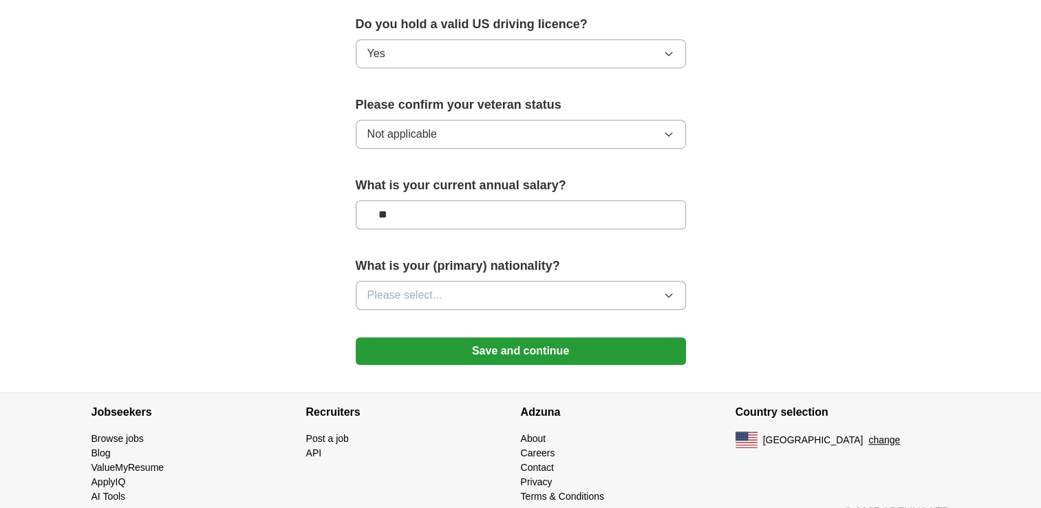
click at [642, 281] on button "Please select..." at bounding box center [521, 295] width 330 height 29
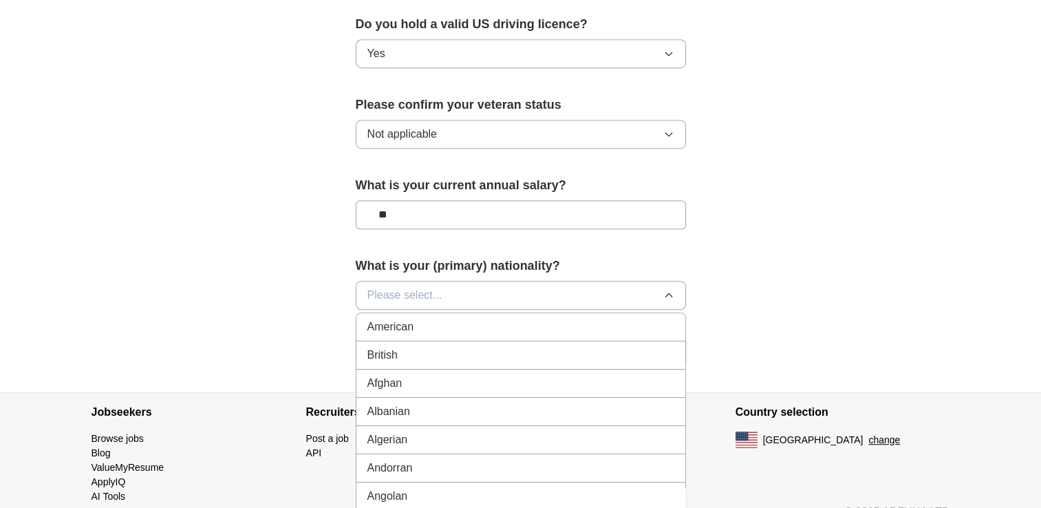
click at [594, 200] on input "**" at bounding box center [521, 214] width 330 height 29
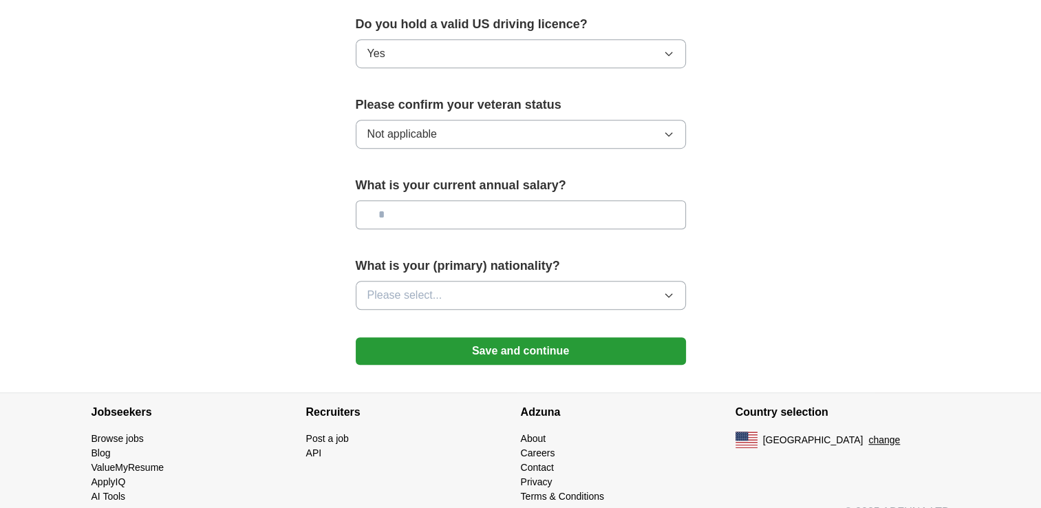
click at [611, 281] on button "Please select..." at bounding box center [521, 295] width 330 height 29
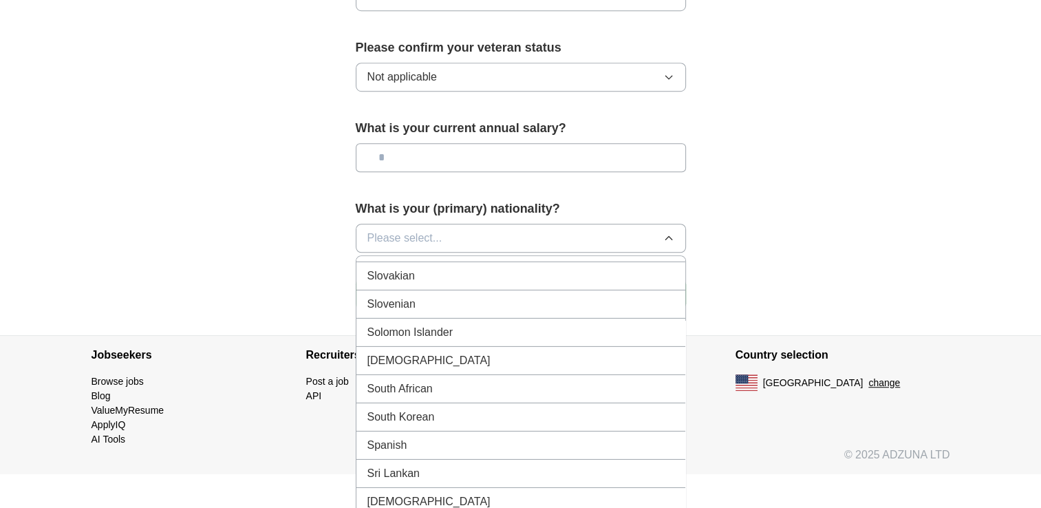
scroll to position [4440, 0]
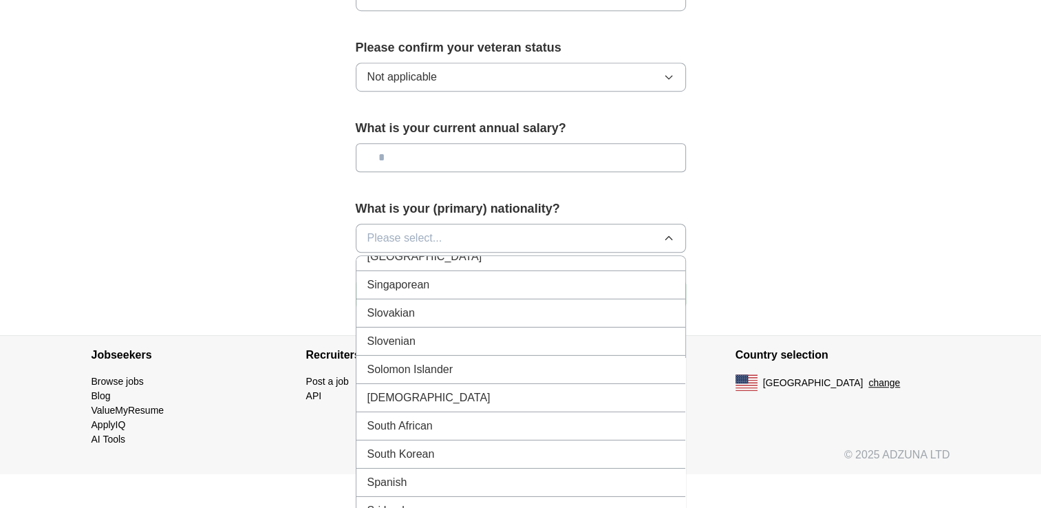
click at [637, 224] on button "Please select..." at bounding box center [521, 238] width 330 height 29
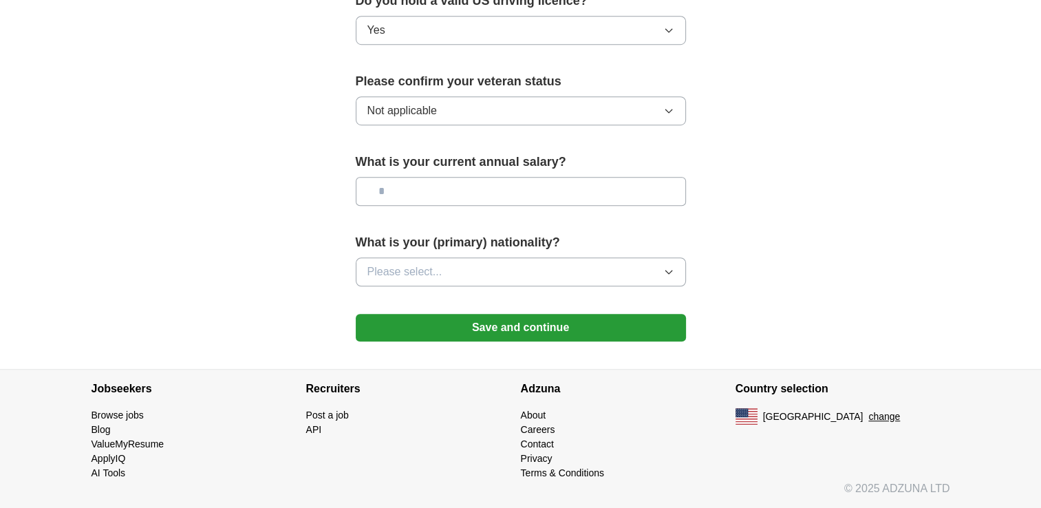
scroll to position [902, 0]
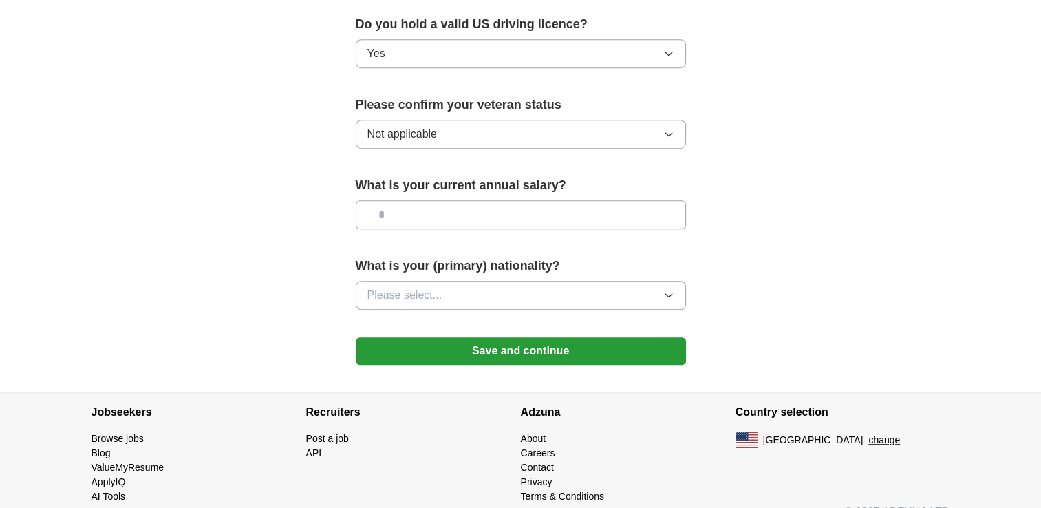
click at [634, 281] on button "Please select..." at bounding box center [521, 295] width 330 height 29
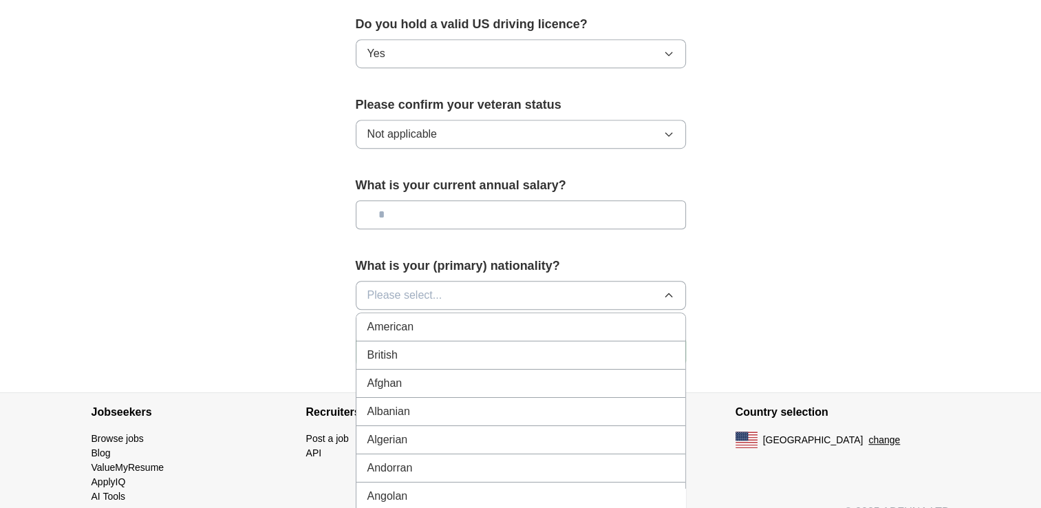
scroll to position [959, 0]
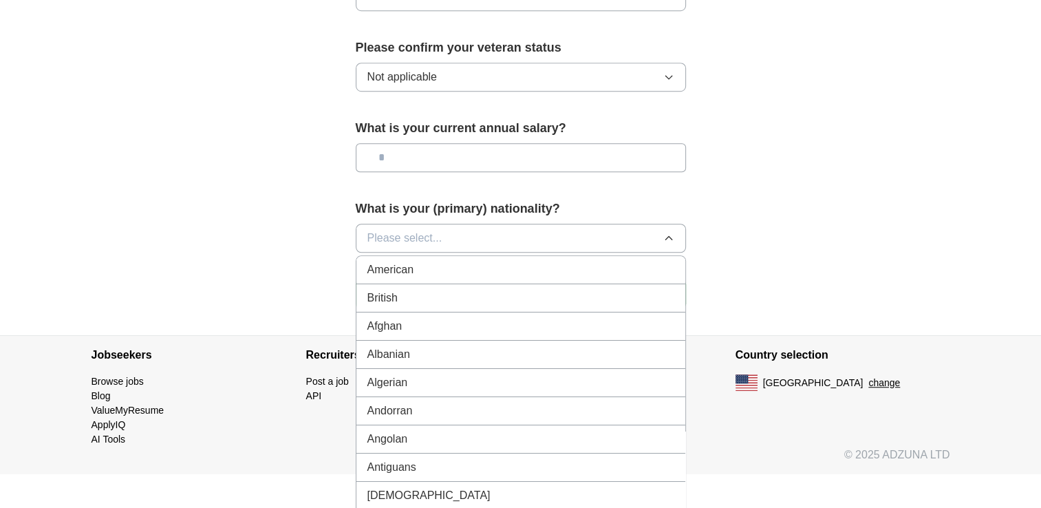
click at [637, 258] on li "American" at bounding box center [520, 270] width 329 height 28
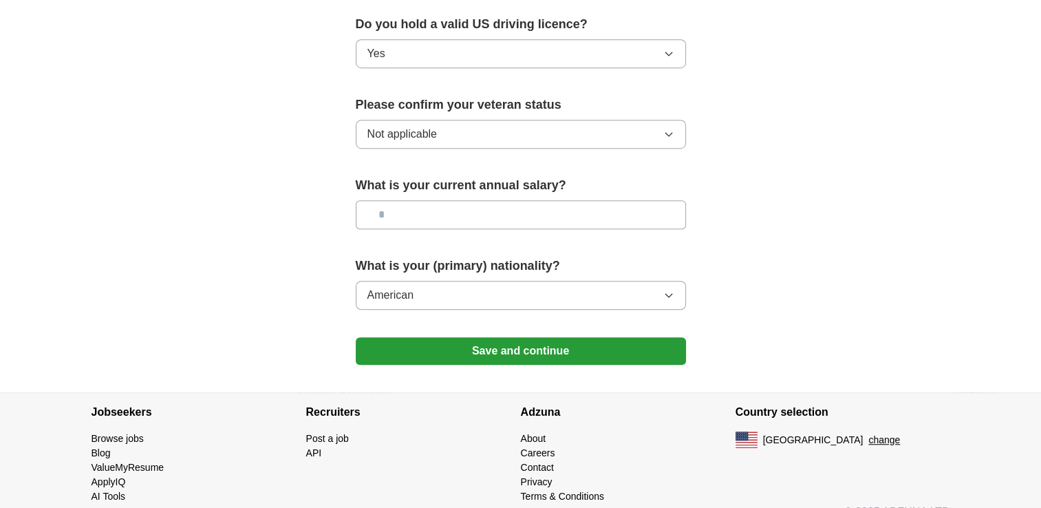
click at [578, 281] on button "American" at bounding box center [521, 295] width 330 height 29
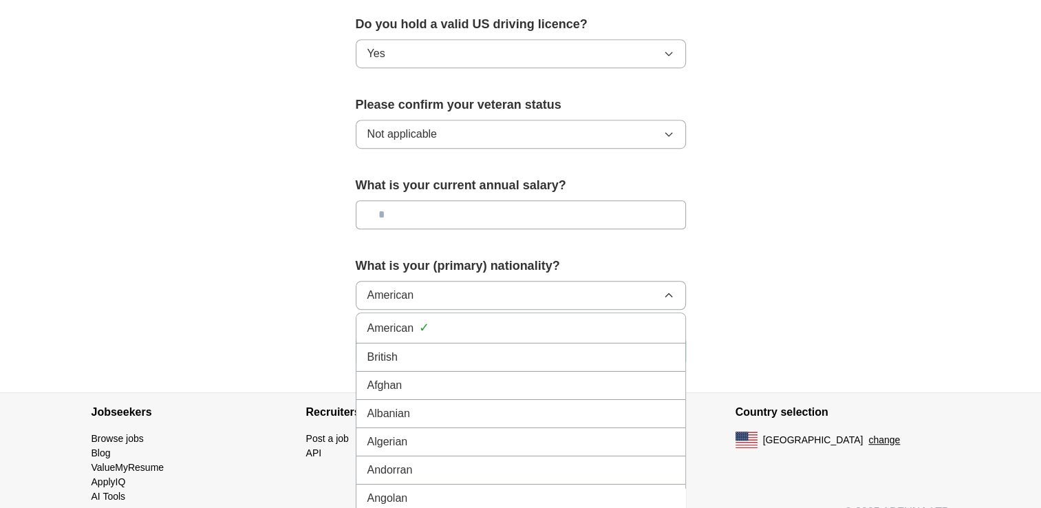
click at [531, 281] on button "American" at bounding box center [521, 295] width 330 height 29
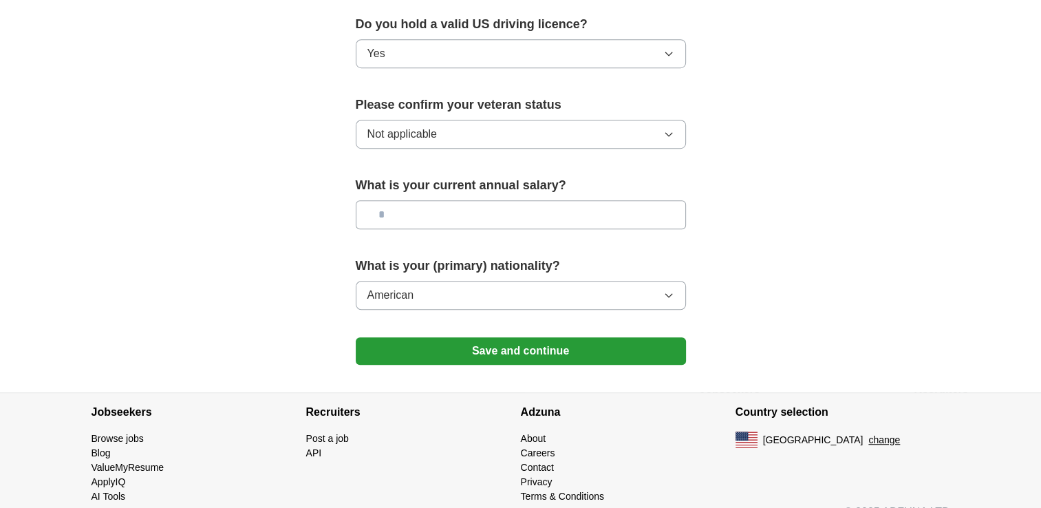
click at [531, 281] on button "American" at bounding box center [521, 295] width 330 height 29
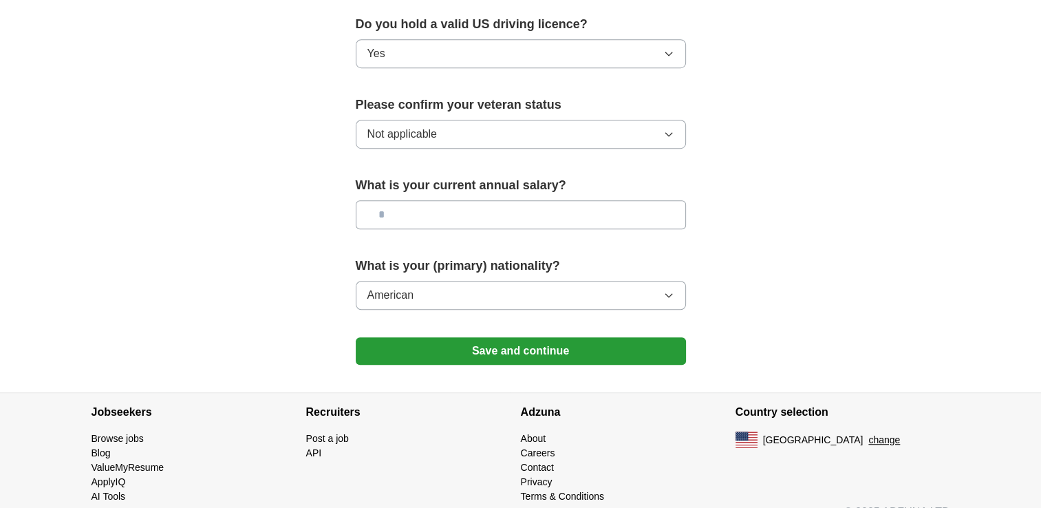
click at [602, 281] on button "American" at bounding box center [521, 295] width 330 height 29
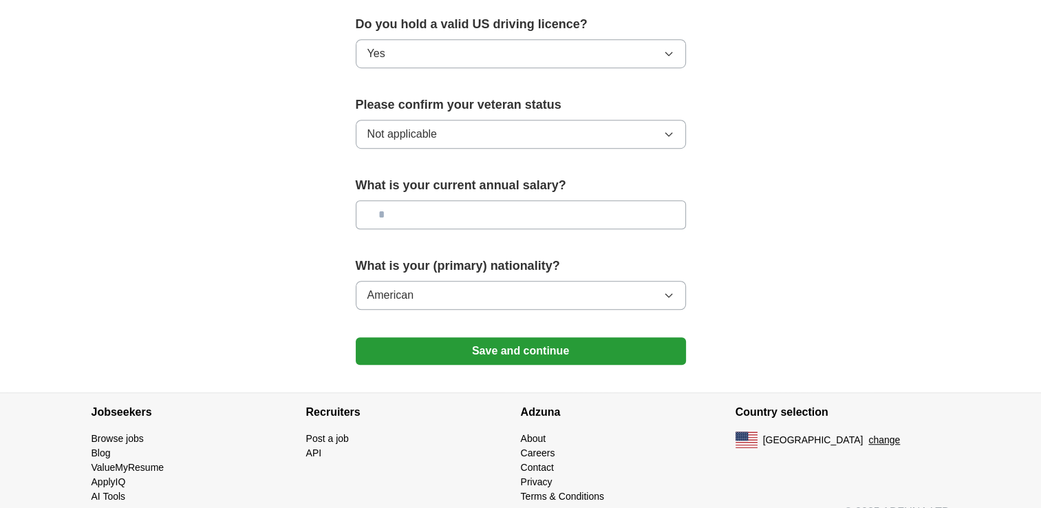
click at [602, 337] on button "Save and continue" at bounding box center [521, 351] width 330 height 28
